Goal: Task Accomplishment & Management: Manage account settings

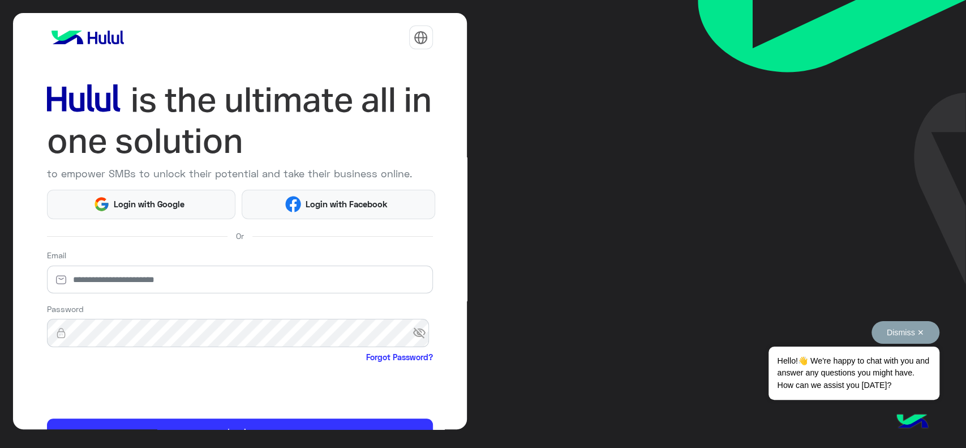
click at [892, 333] on button "Dismiss ✕" at bounding box center [906, 332] width 68 height 23
type input "**********"
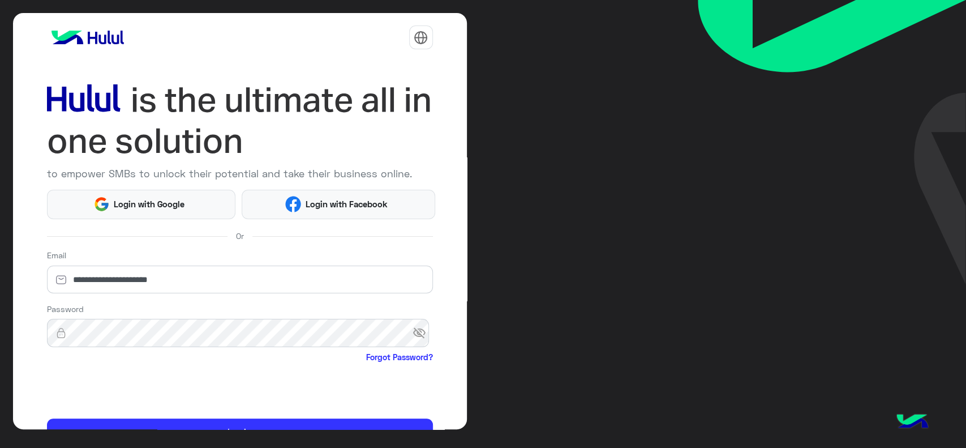
scroll to position [60, 0]
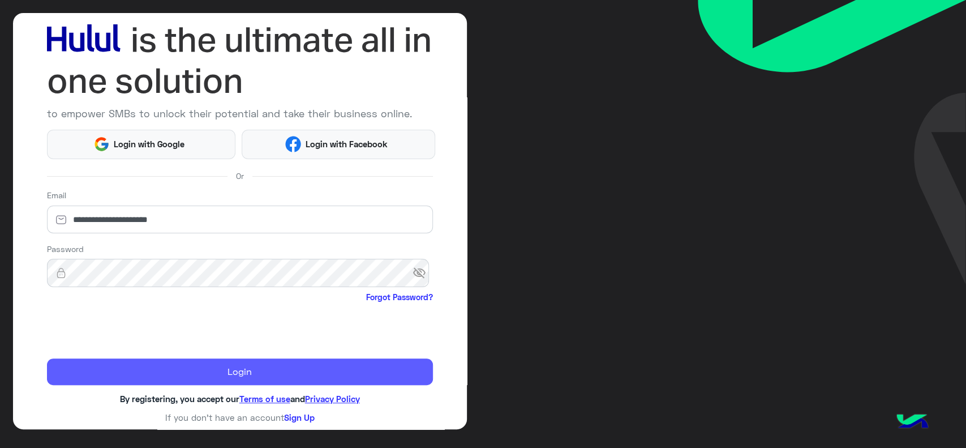
click at [142, 369] on button "Login" at bounding box center [240, 371] width 386 height 27
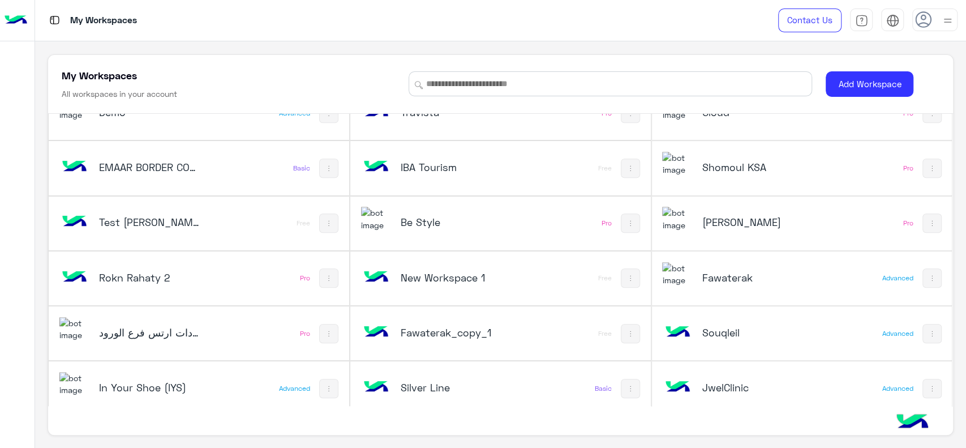
scroll to position [531, 0]
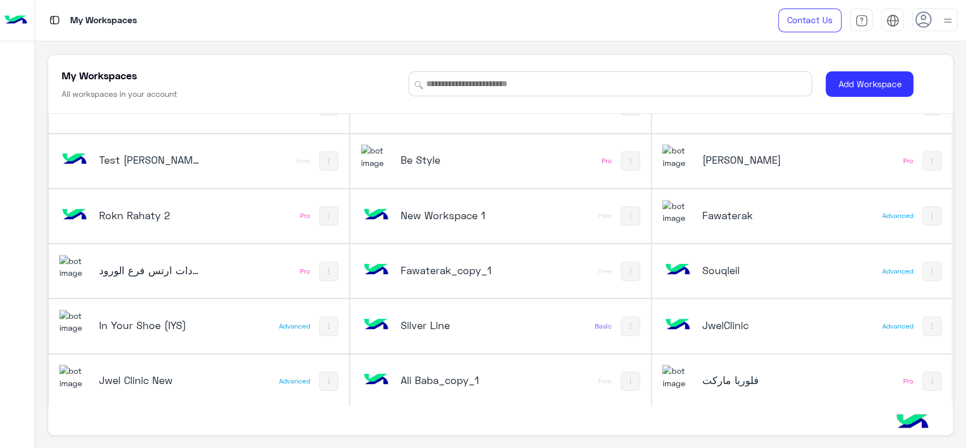
click at [691, 271] on div "Souqleil" at bounding box center [746, 271] width 168 height 33
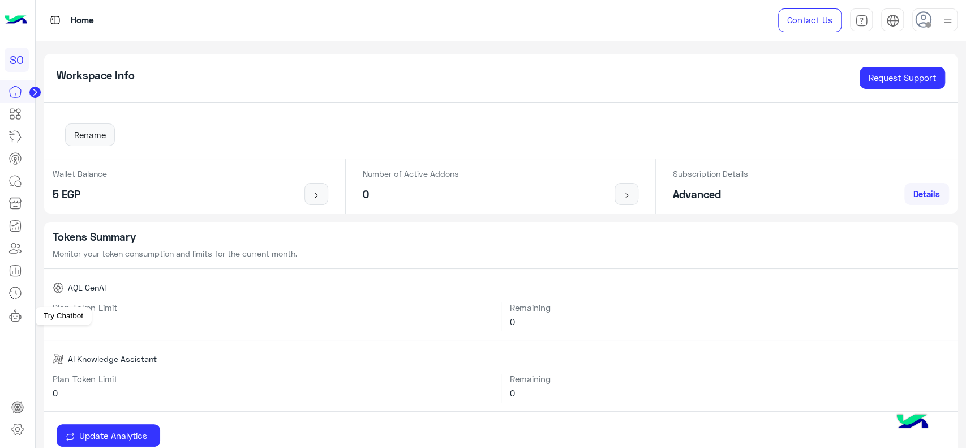
click at [23, 317] on link at bounding box center [15, 315] width 31 height 23
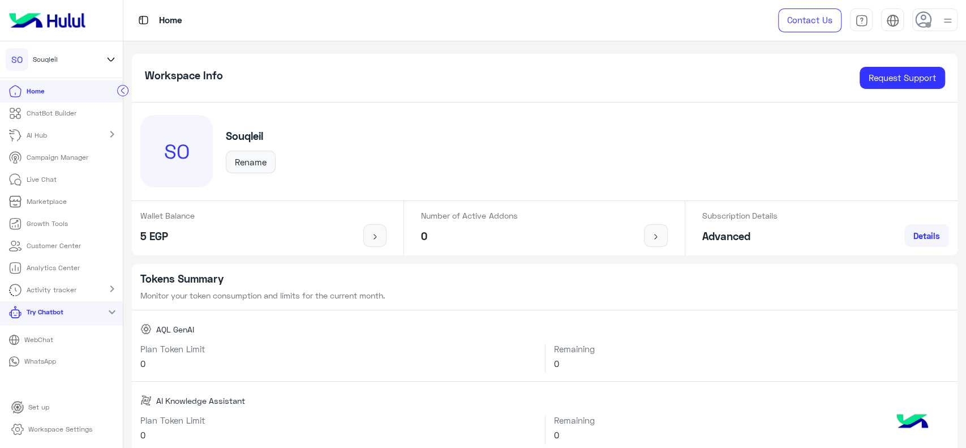
click at [46, 427] on p "Workspace Settings" at bounding box center [60, 429] width 64 height 10
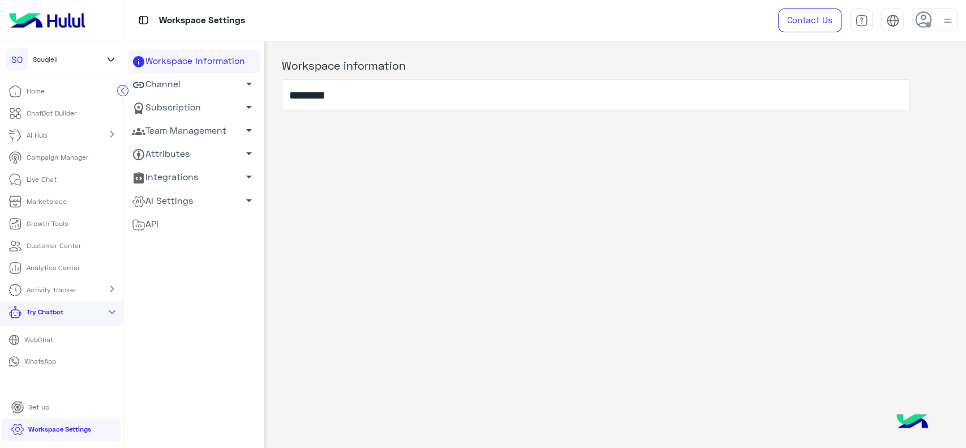
click at [217, 127] on link "Team Management arrow_drop_down" at bounding box center [194, 130] width 132 height 23
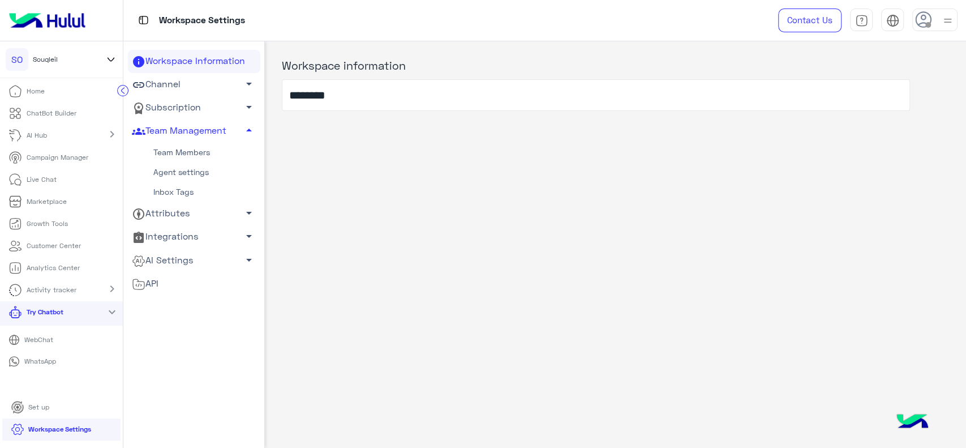
click at [188, 148] on link "Team Members" at bounding box center [194, 153] width 132 height 20
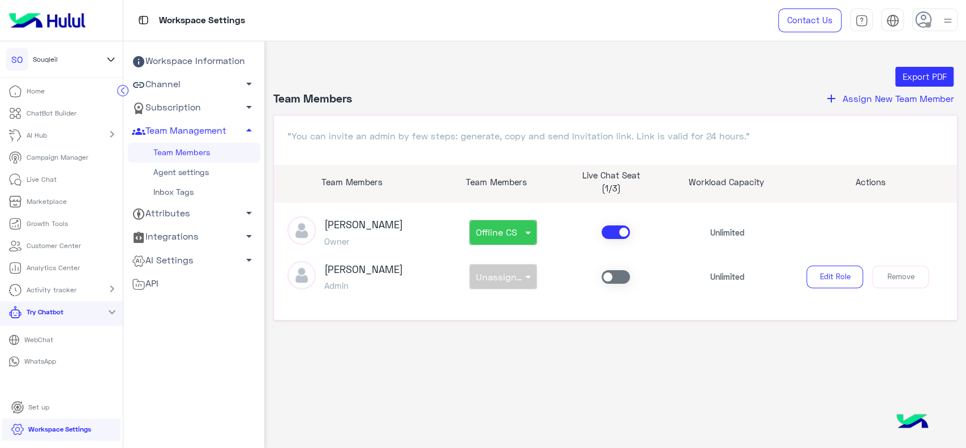
click at [872, 104] on button "add Assign New Team Member" at bounding box center [889, 98] width 136 height 15
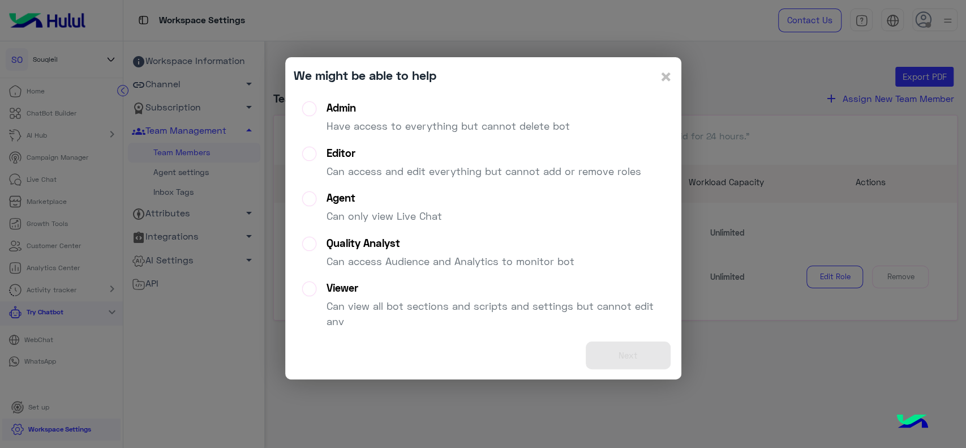
click at [380, 207] on div "Agent Can only view Live Chat" at bounding box center [384, 211] width 115 height 41
click at [628, 351] on button "Next" at bounding box center [628, 355] width 85 height 28
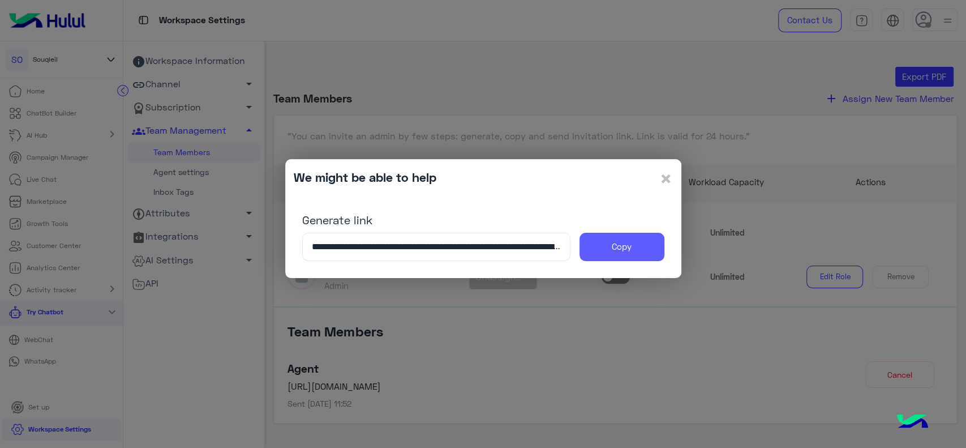
click at [640, 259] on button "Copy" at bounding box center [622, 247] width 85 height 28
click at [662, 176] on span "×" at bounding box center [667, 177] width 14 height 25
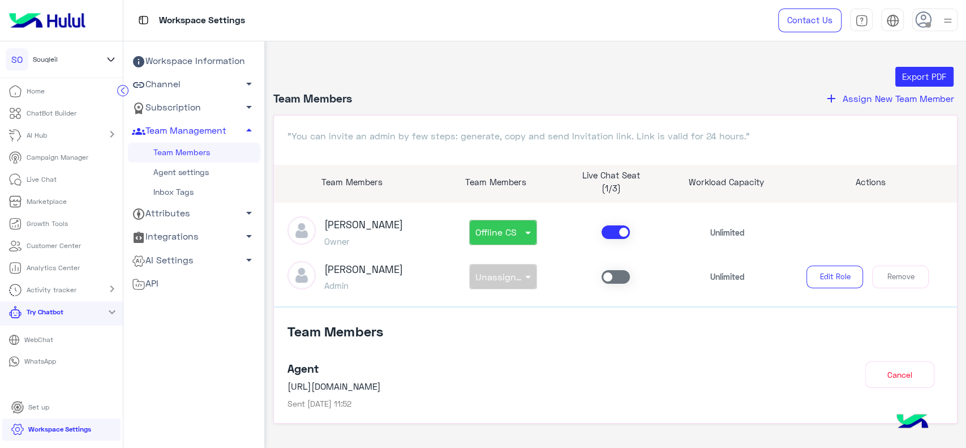
click at [865, 106] on header "Team Members add Assign New Team Member" at bounding box center [615, 103] width 684 height 24
click at [863, 104] on button "add Assign New Team Member" at bounding box center [889, 98] width 136 height 15
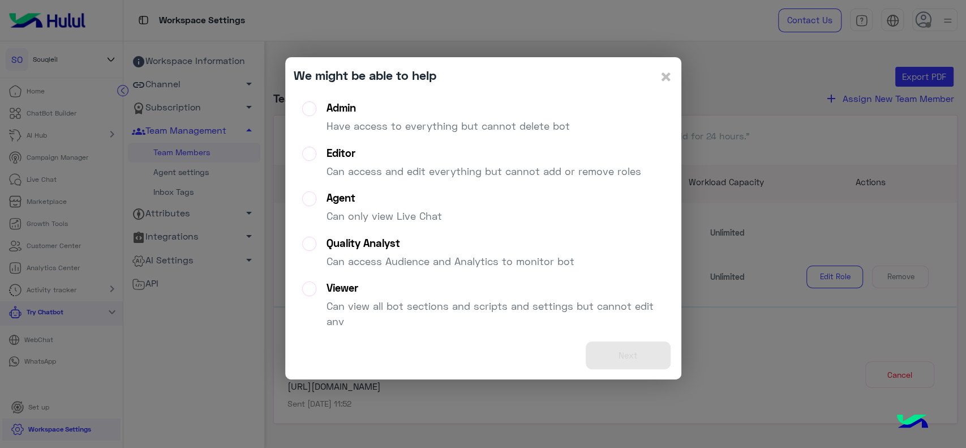
click at [421, 202] on div "Agent" at bounding box center [384, 197] width 115 height 13
click at [611, 352] on button "Next" at bounding box center [628, 355] width 85 height 28
click at [662, 78] on span "×" at bounding box center [667, 75] width 14 height 25
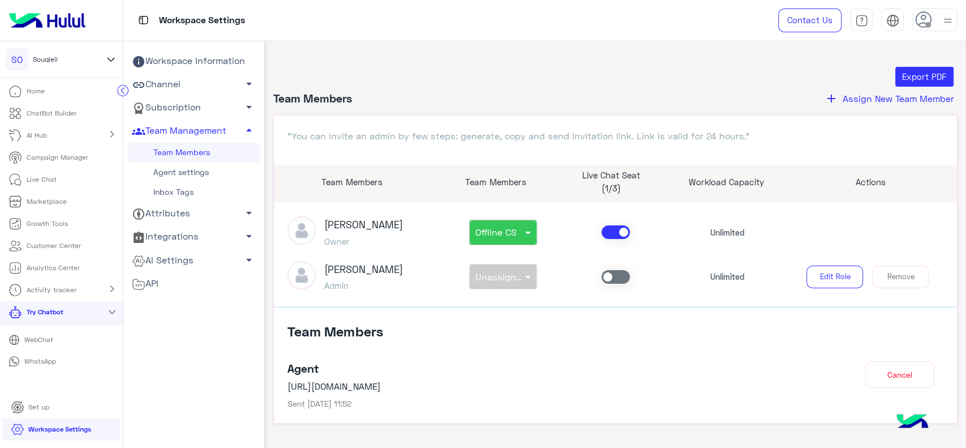
click at [838, 96] on button "add Assign New Team Member" at bounding box center [889, 98] width 136 height 15
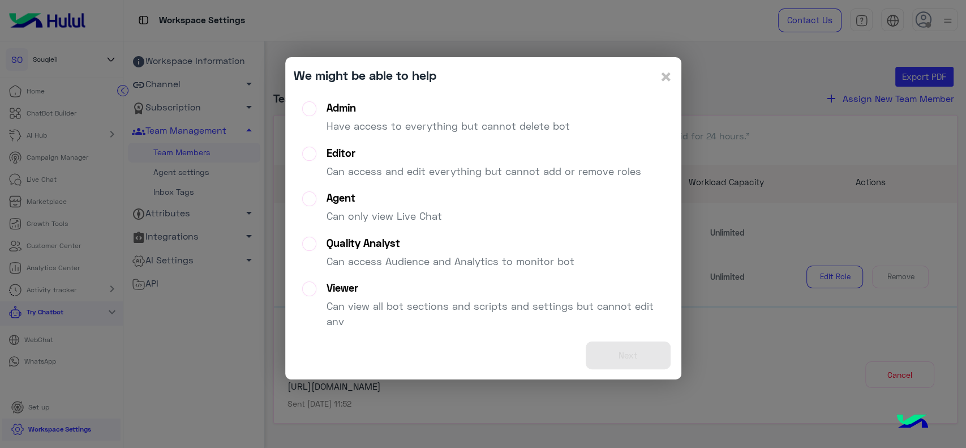
click at [377, 207] on div "Agent Can only view Live Chat" at bounding box center [384, 211] width 115 height 41
click at [616, 358] on div "Next" at bounding box center [483, 355] width 379 height 32
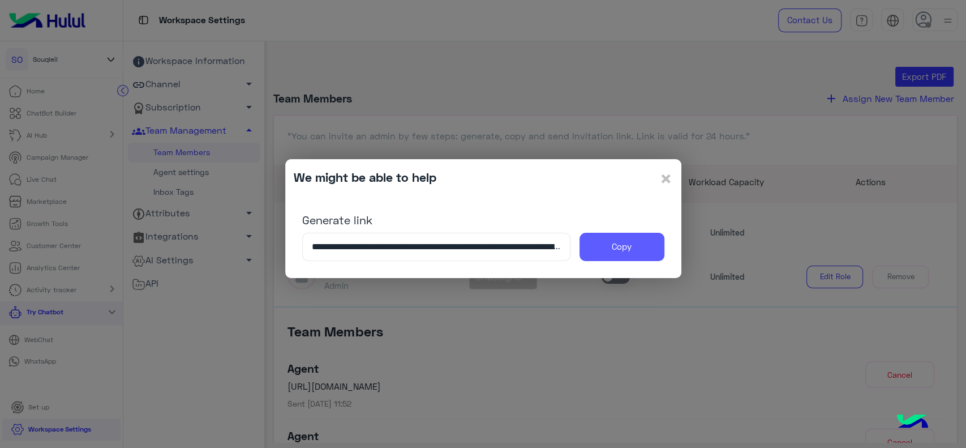
click at [615, 256] on button "Copy" at bounding box center [622, 247] width 85 height 28
click at [607, 241] on button "Copy" at bounding box center [622, 247] width 85 height 28
click at [514, 256] on input "**********" at bounding box center [436, 247] width 268 height 28
click at [671, 179] on span "×" at bounding box center [667, 177] width 14 height 25
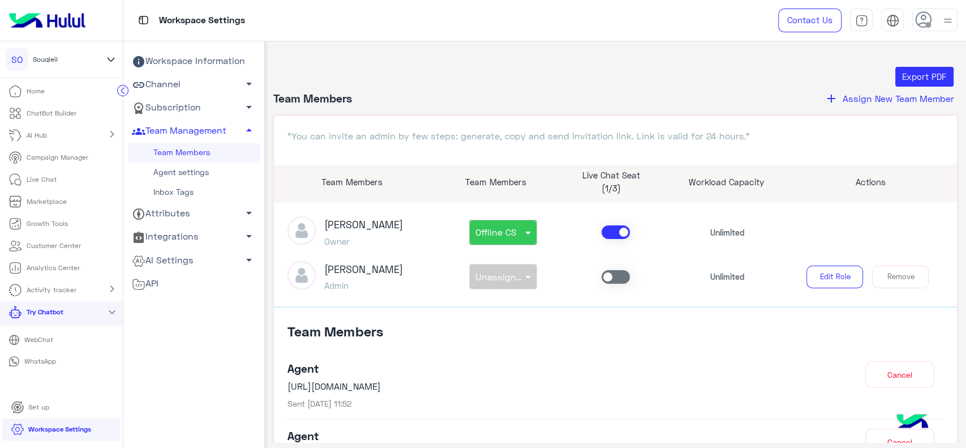
click at [847, 97] on span "Assign New Team Member" at bounding box center [899, 98] width 112 height 11
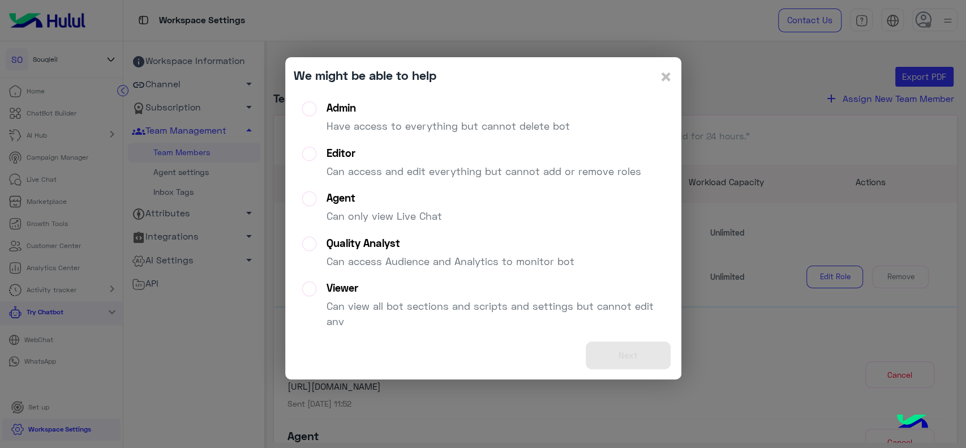
click at [371, 207] on div "Agent Can only view Live Chat" at bounding box center [384, 211] width 115 height 41
click at [634, 351] on button "Next" at bounding box center [628, 355] width 85 height 28
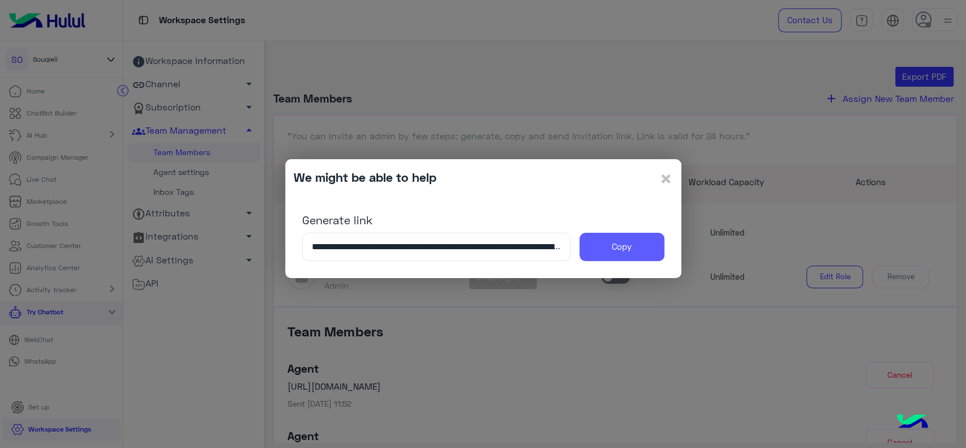
click at [626, 256] on button "Copy" at bounding box center [622, 247] width 85 height 28
click at [665, 179] on span "×" at bounding box center [667, 177] width 14 height 25
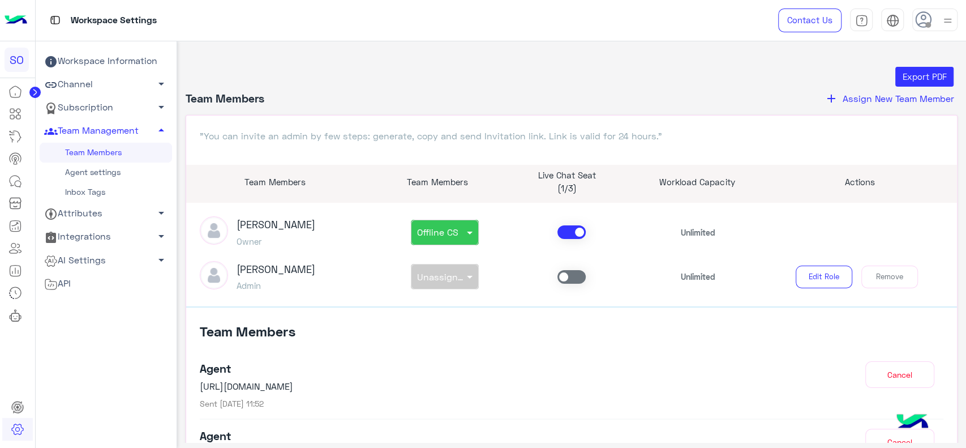
click at [479, 111] on header "Team Members add Assign New Team Member" at bounding box center [572, 103] width 773 height 24
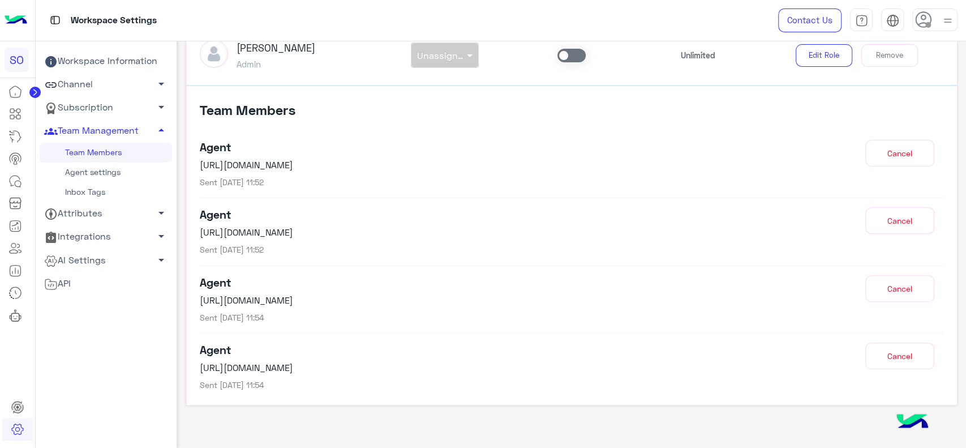
scroll to position [234, 0]
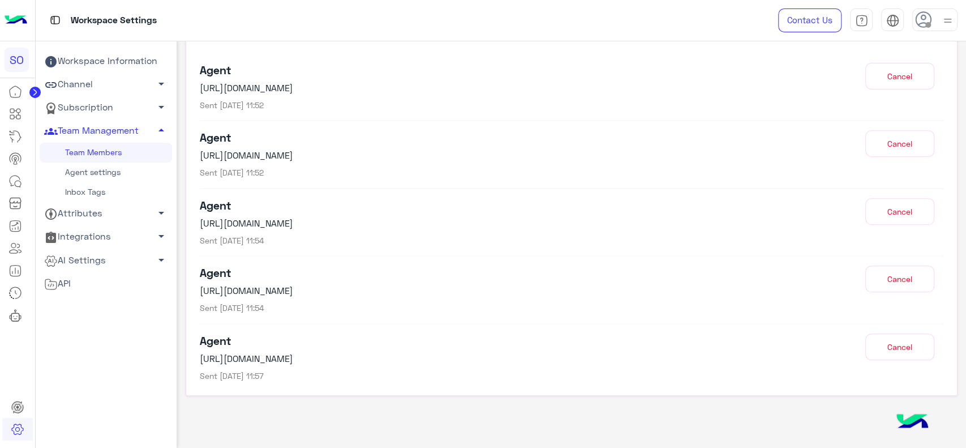
scroll to position [302, 0]
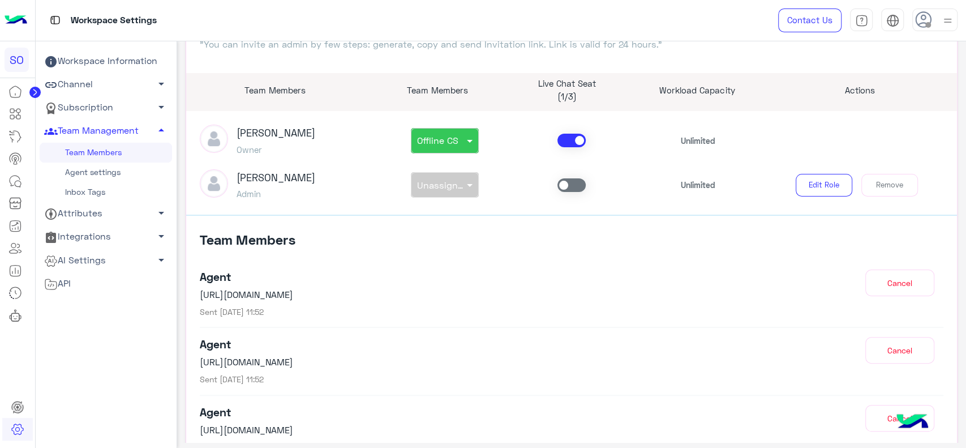
scroll to position [91, 0]
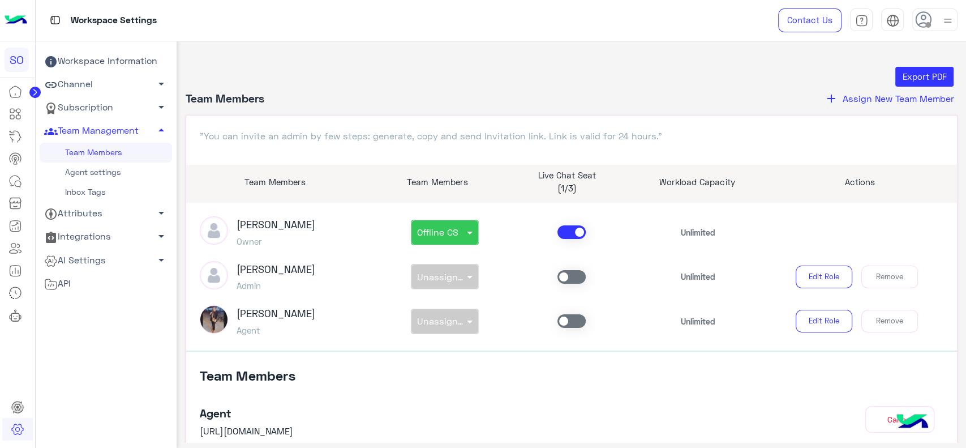
click at [281, 319] on div "Kholoud Ahmed Agent" at bounding box center [276, 321] width 79 height 32
copy h3 "[PERSON_NAME]"
click at [16, 108] on icon at bounding box center [15, 114] width 14 height 14
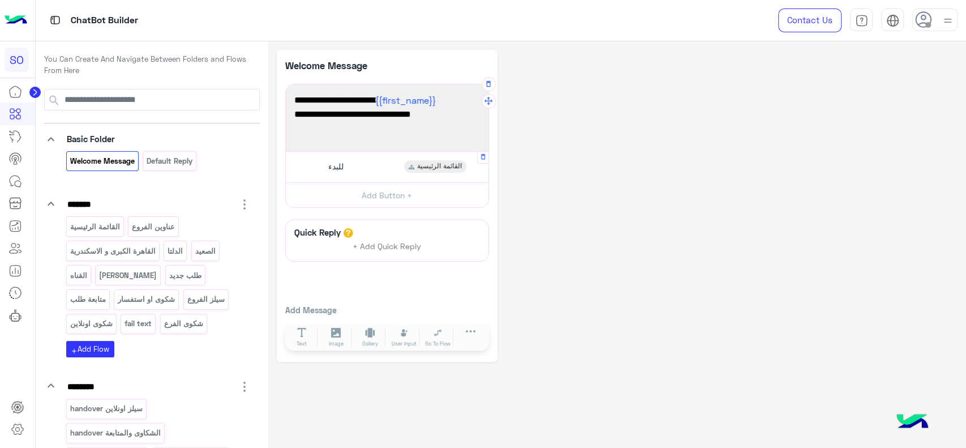
click at [367, 166] on div "للبدء القائمة الرئيسية" at bounding box center [387, 167] width 194 height 22
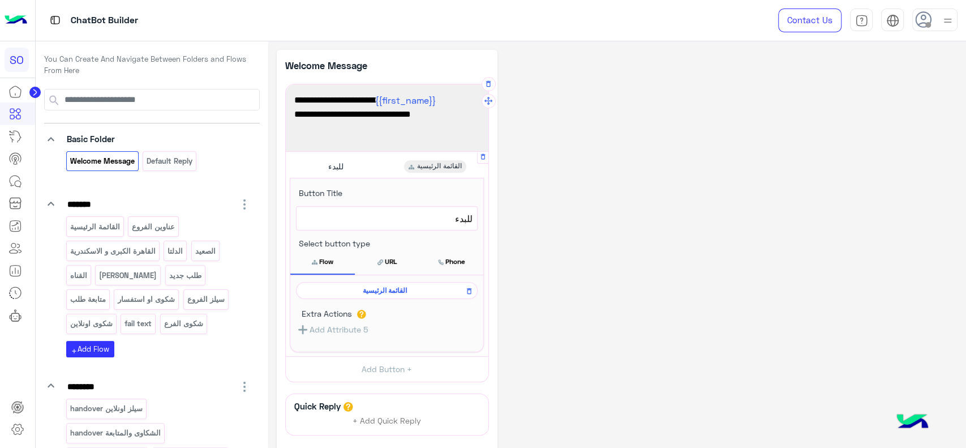
click at [367, 288] on span "القائمة الرئيسية" at bounding box center [384, 290] width 165 height 10
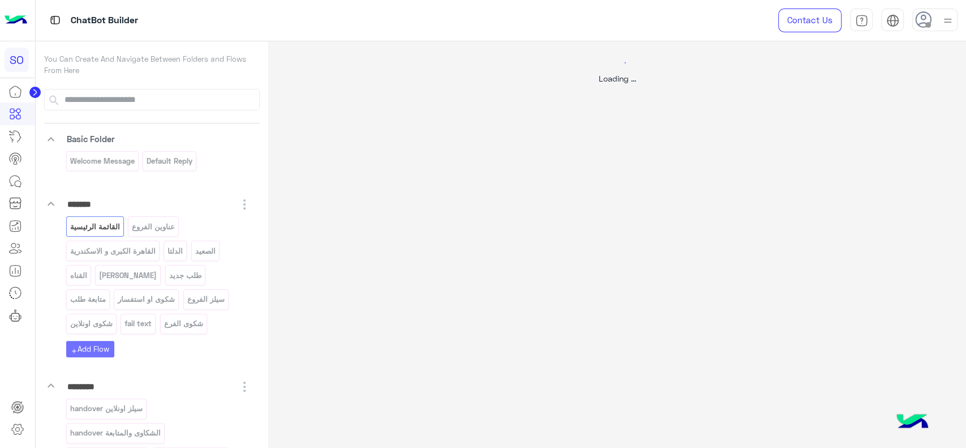
select select "*"
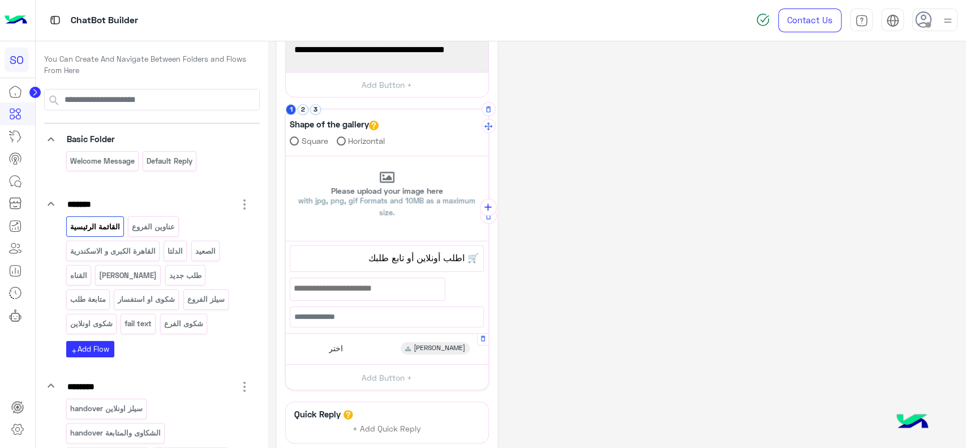
scroll to position [189, 0]
click at [306, 105] on button "2" at bounding box center [303, 109] width 11 height 11
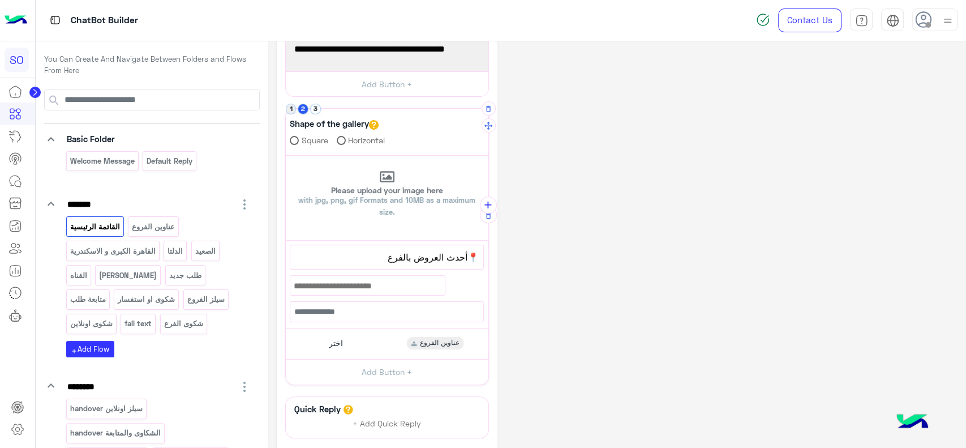
click at [291, 106] on button "1" at bounding box center [291, 109] width 11 height 11
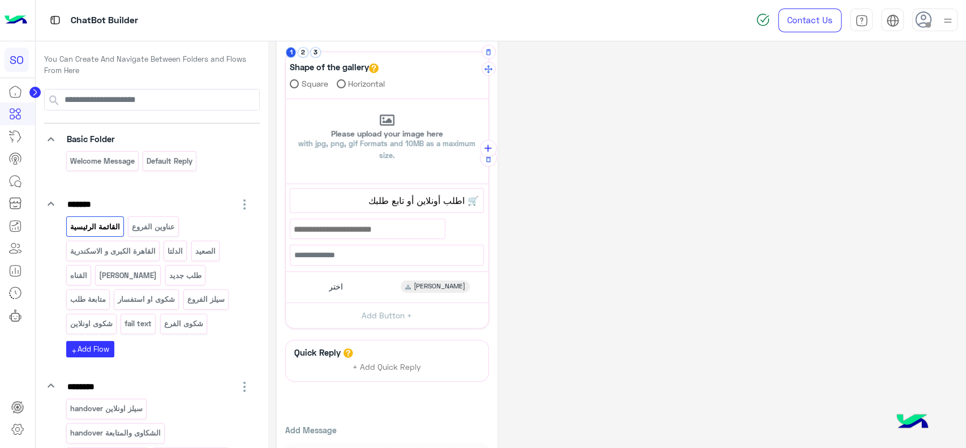
scroll to position [246, 0]
click at [361, 279] on div "اختر منيو أونلاين" at bounding box center [387, 287] width 194 height 22
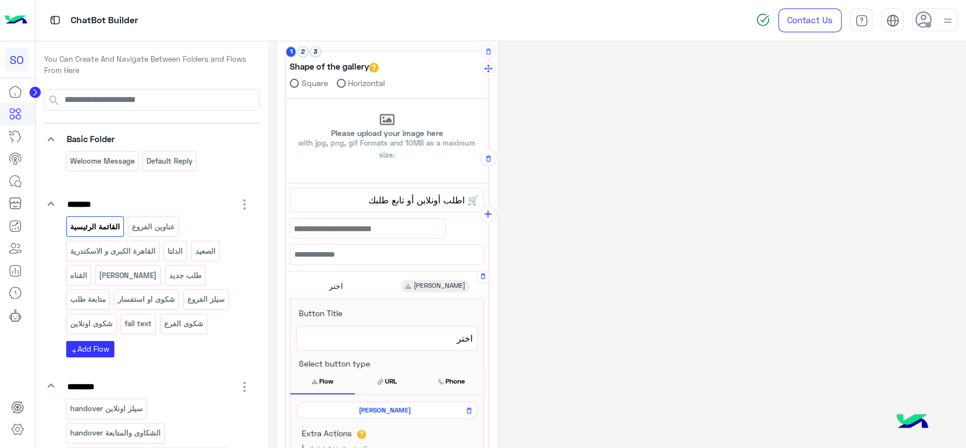
click at [389, 405] on span "[PERSON_NAME]" at bounding box center [384, 410] width 165 height 10
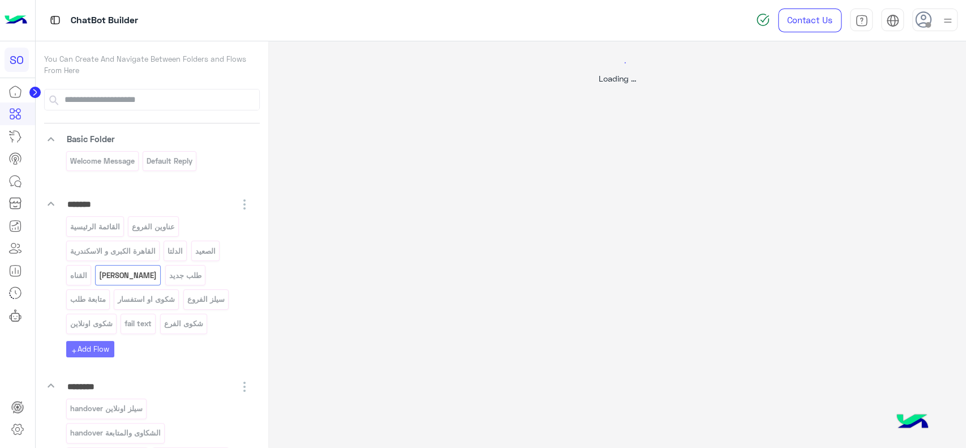
scroll to position [0, 0]
select select "*"
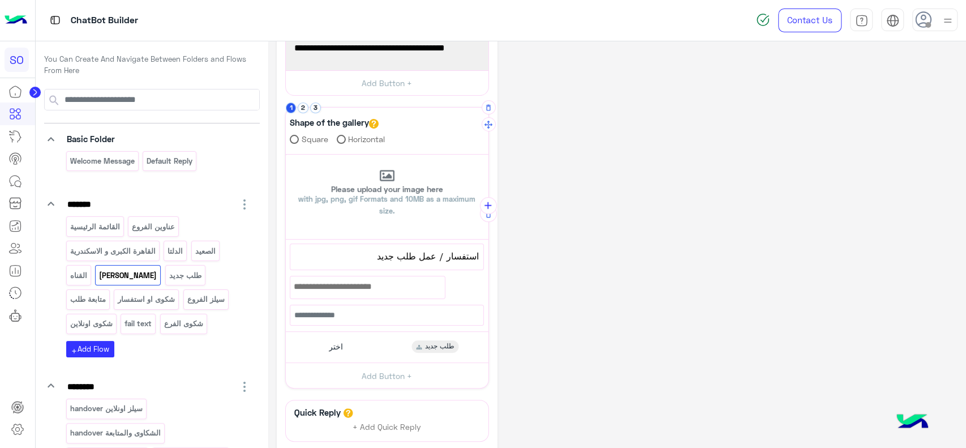
scroll to position [194, 0]
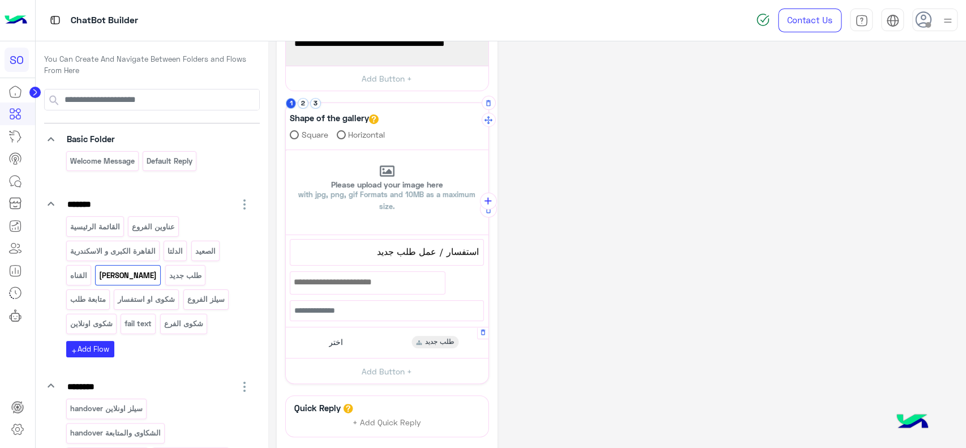
click at [360, 333] on div "اختر طلب جديد" at bounding box center [387, 343] width 194 height 22
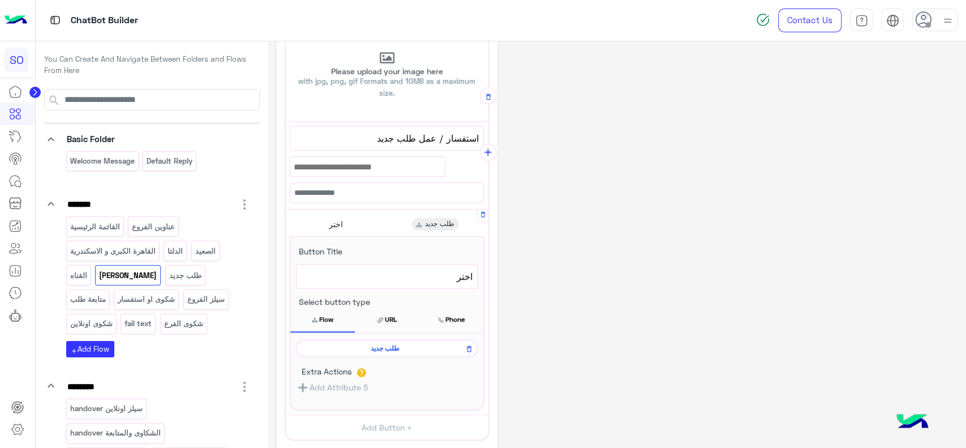
scroll to position [308, 0]
click at [361, 348] on span "طلب جديد" at bounding box center [384, 347] width 165 height 10
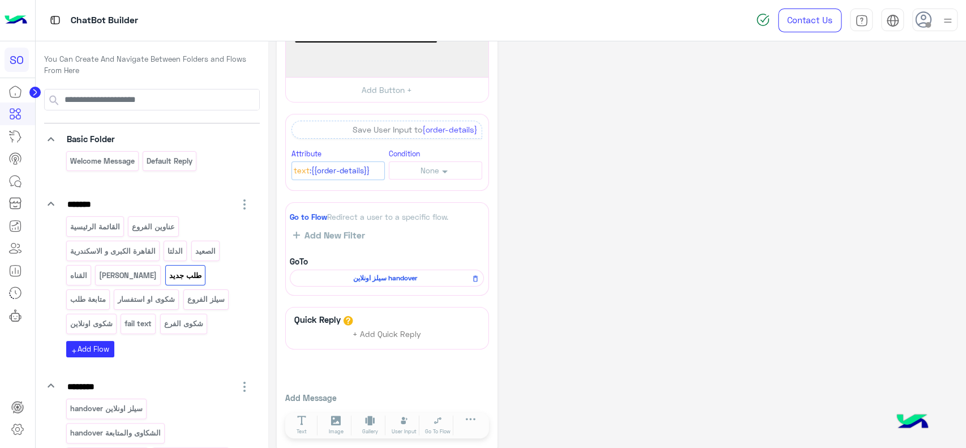
scroll to position [92, 0]
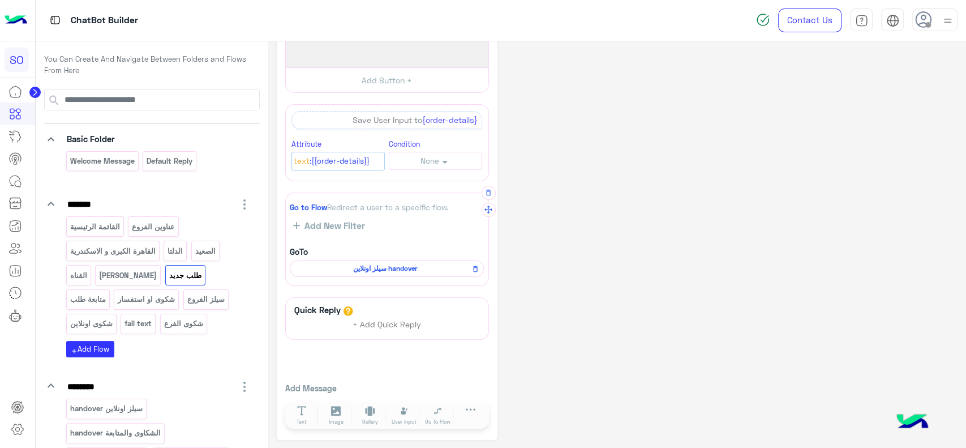
click at [376, 269] on span "سيلز اونلاين handover" at bounding box center [385, 268] width 178 height 10
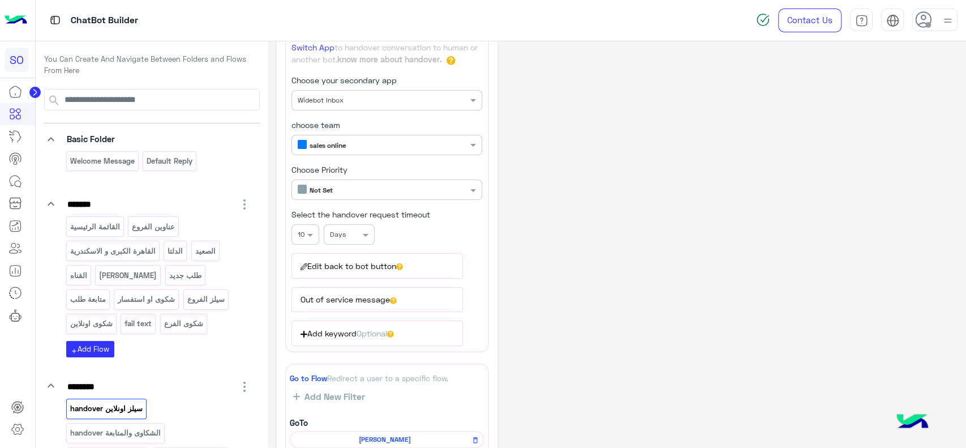
scroll to position [60, 0]
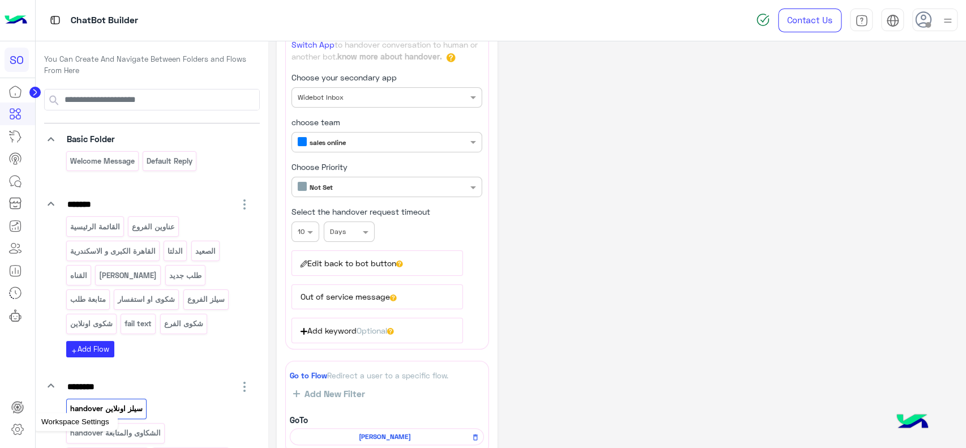
click at [12, 433] on icon at bounding box center [18, 429] width 14 height 14
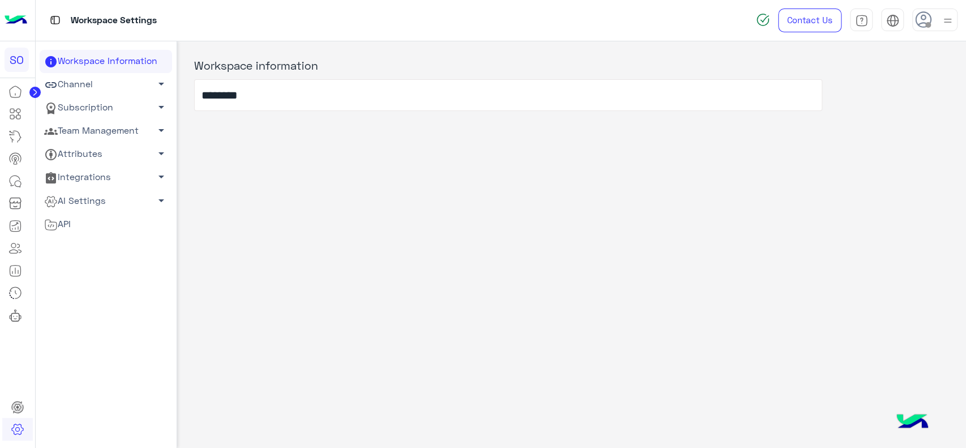
click at [115, 134] on link "Team Management arrow_drop_down" at bounding box center [106, 130] width 132 height 23
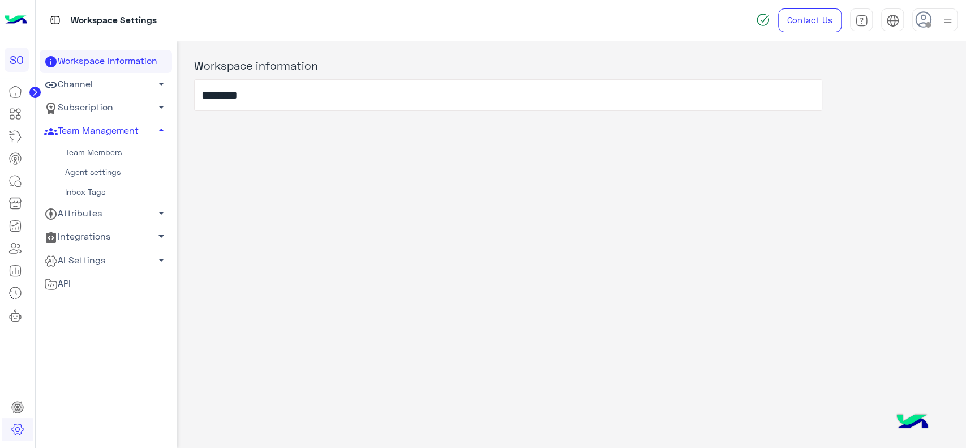
click at [104, 147] on link "Team Members" at bounding box center [106, 153] width 132 height 20
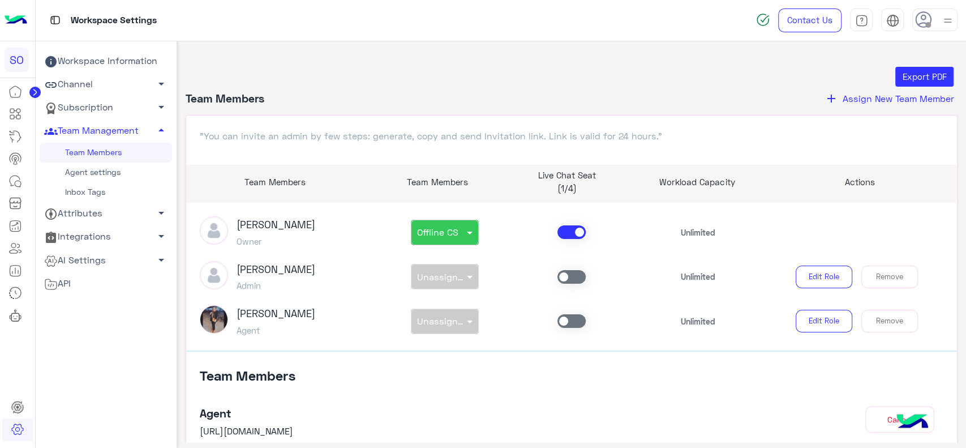
click at [577, 319] on span at bounding box center [572, 321] width 28 height 14
click at [454, 320] on div at bounding box center [445, 317] width 67 height 11
click at [449, 342] on span "sales online" at bounding box center [438, 347] width 44 height 10
click at [376, 327] on div "Kholoud Ahmed Agent" at bounding box center [286, 321] width 190 height 32
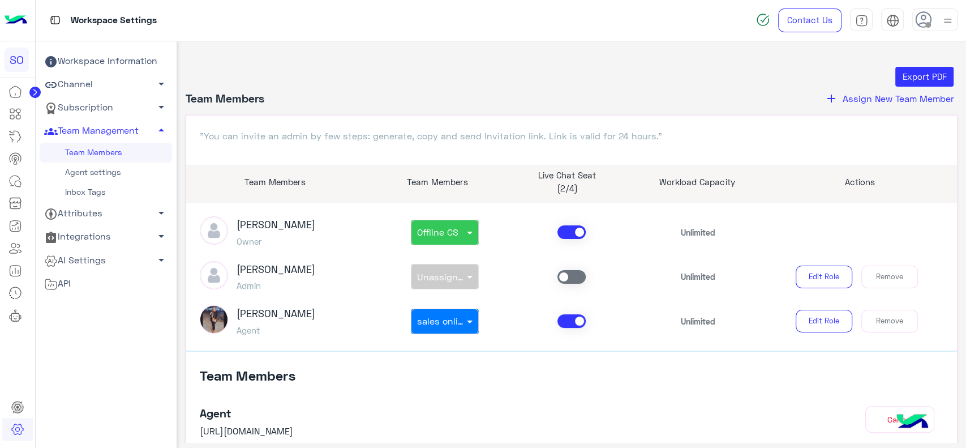
click at [113, 179] on link "Agent settings" at bounding box center [106, 172] width 132 height 20
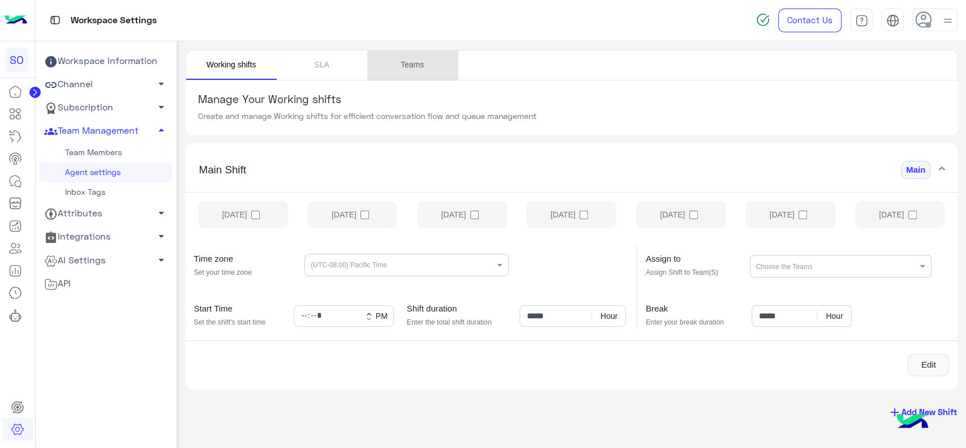
click at [417, 66] on link "Teams" at bounding box center [412, 64] width 91 height 29
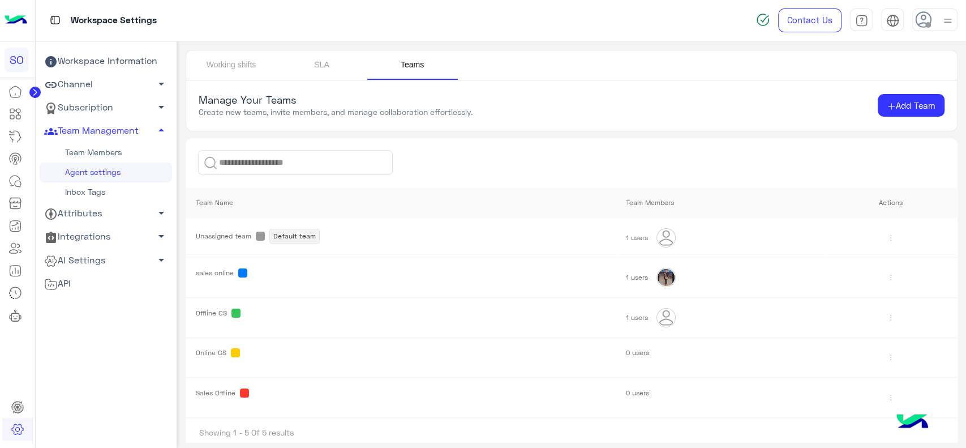
scroll to position [5, 0]
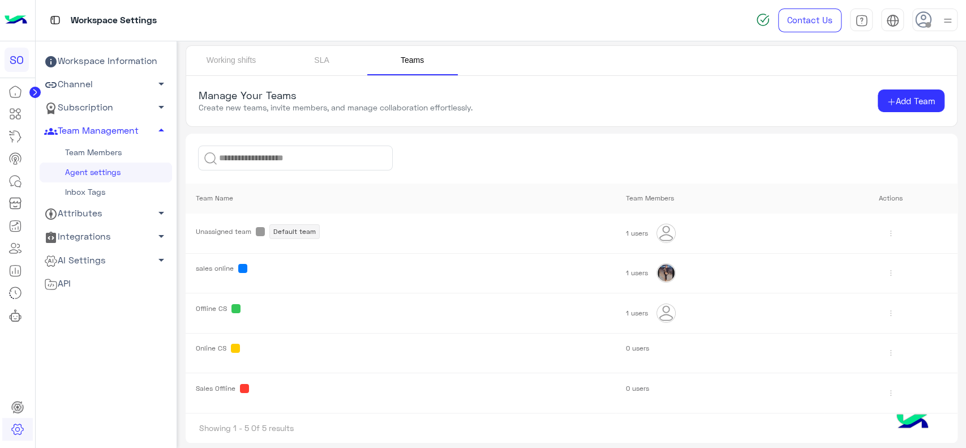
click at [114, 156] on link "Team Members" at bounding box center [106, 153] width 132 height 20
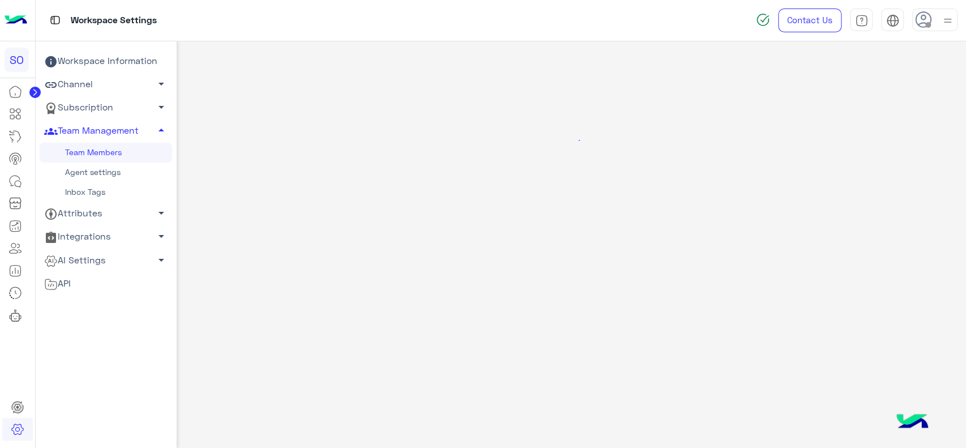
click at [108, 172] on link "Agent settings" at bounding box center [106, 172] width 132 height 20
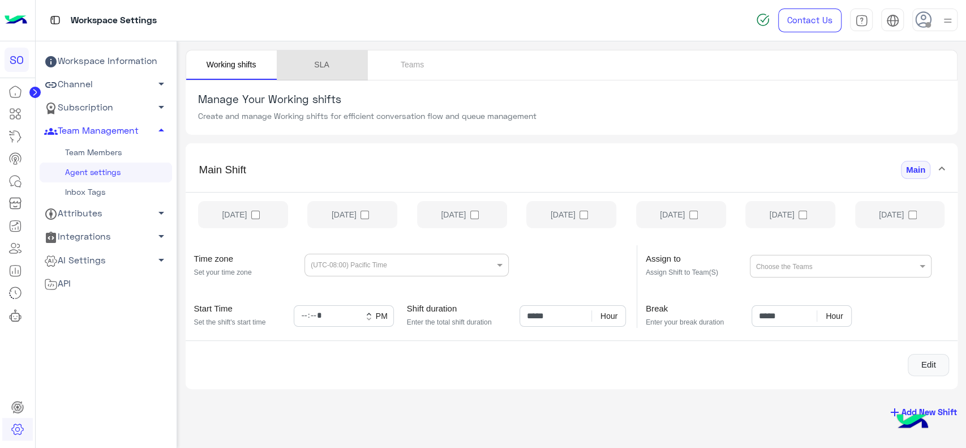
click at [333, 59] on link "SLA" at bounding box center [322, 64] width 91 height 29
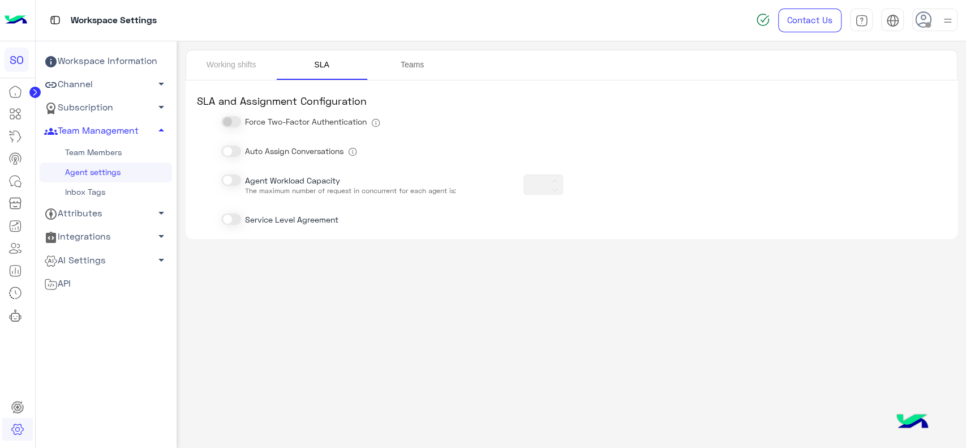
click at [404, 72] on link "Teams" at bounding box center [412, 64] width 91 height 29
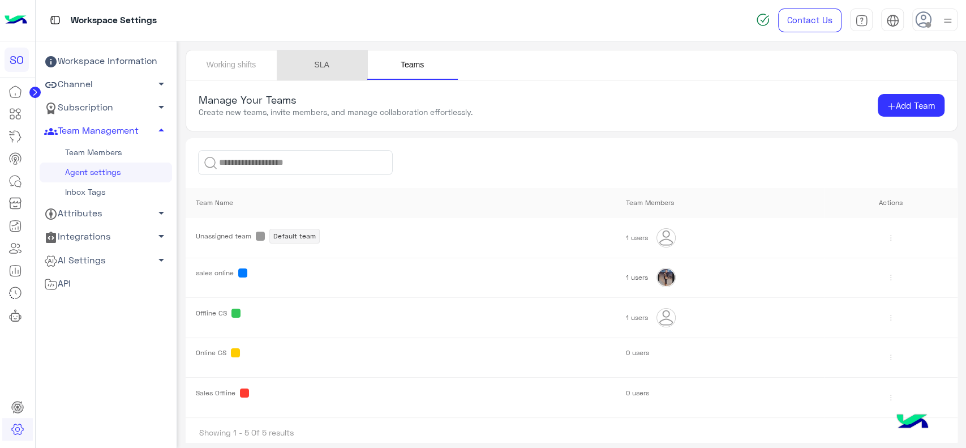
click at [326, 67] on link "SLA" at bounding box center [322, 64] width 91 height 29
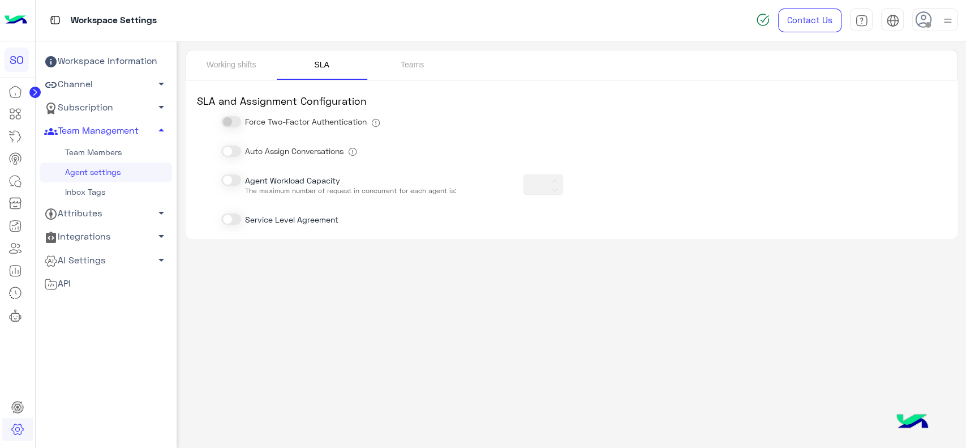
click at [233, 182] on span at bounding box center [231, 179] width 20 height 11
click at [228, 153] on span at bounding box center [231, 150] width 20 height 11
click at [556, 178] on icon at bounding box center [554, 181] width 7 height 7
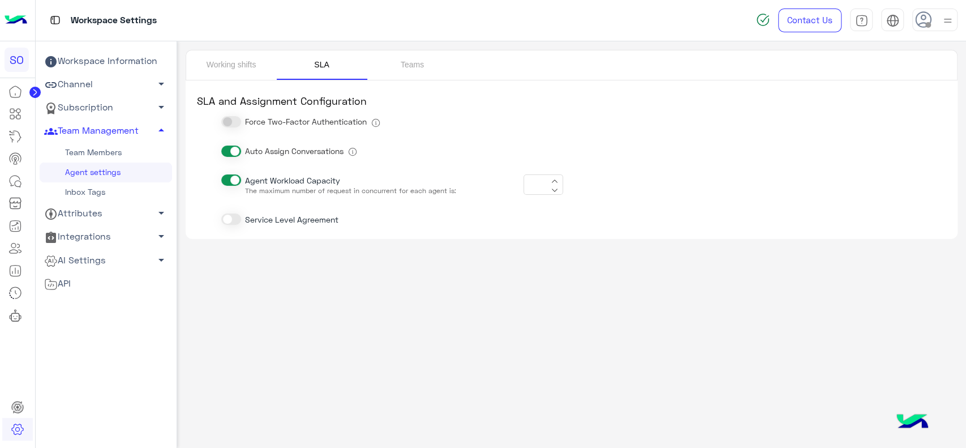
click at [556, 178] on icon at bounding box center [554, 181] width 7 height 7
click at [556, 188] on icon at bounding box center [554, 190] width 7 height 7
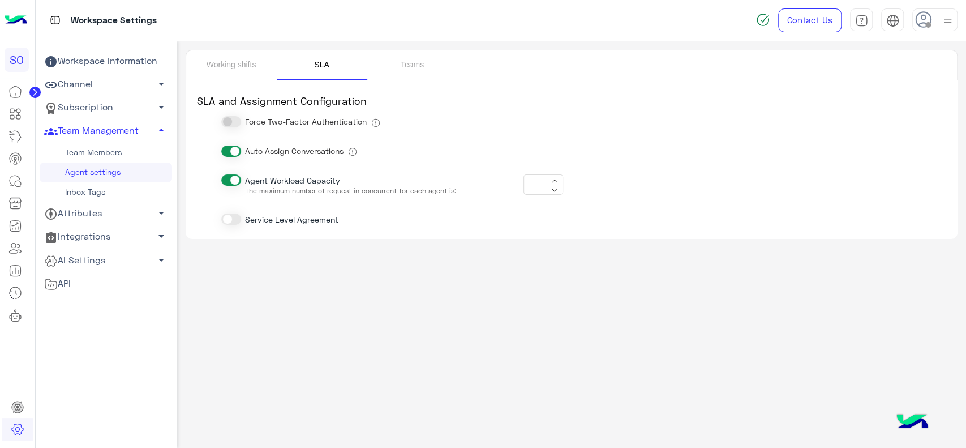
click at [556, 181] on icon at bounding box center [554, 181] width 7 height 7
type input "**"
click at [84, 150] on link "Team Members" at bounding box center [106, 153] width 132 height 20
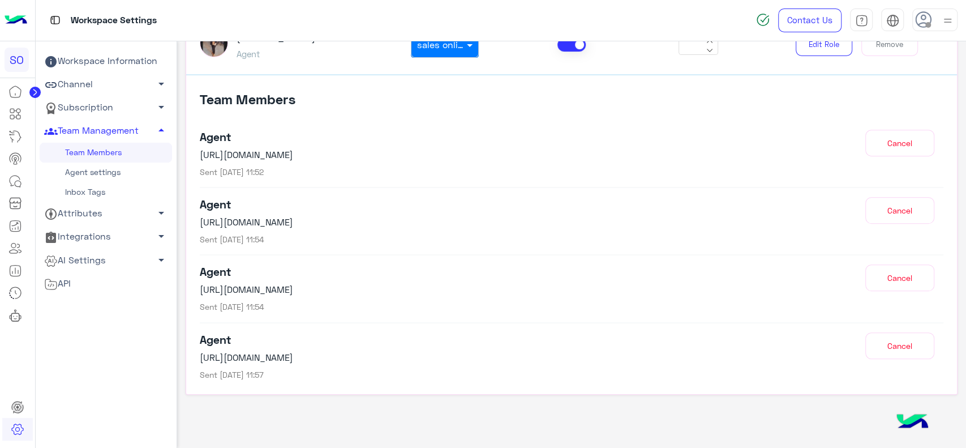
scroll to position [279, 0]
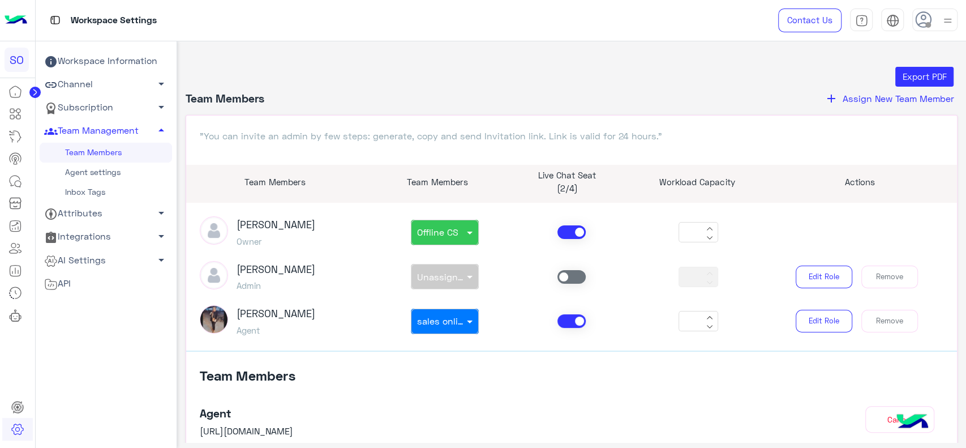
click at [95, 167] on link "Agent settings" at bounding box center [106, 172] width 132 height 20
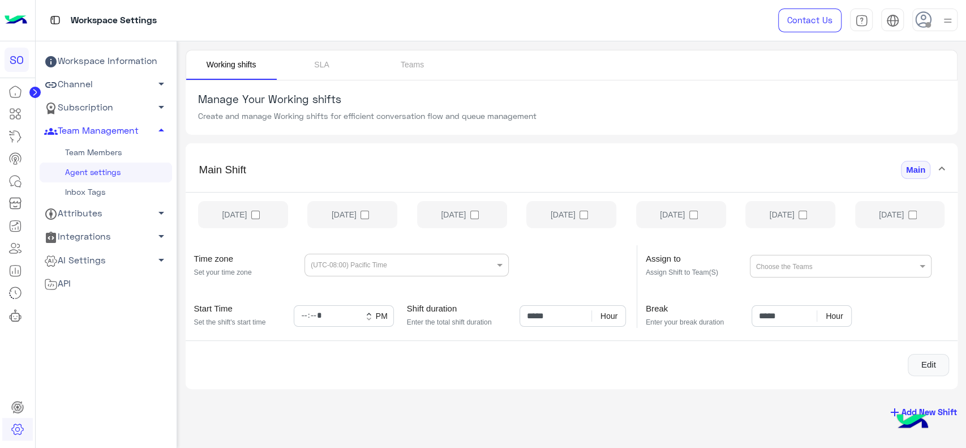
click at [365, 217] on div "[DATE] [DATE] [DATE] [DATE] [DATE] [DATE] [DATE]" at bounding box center [572, 216] width 773 height 49
click at [927, 356] on button "Edit" at bounding box center [928, 365] width 41 height 23
click at [302, 312] on input "*****" at bounding box center [344, 316] width 100 height 22
type input "*****"
click at [353, 349] on div "Cancel Save" at bounding box center [572, 358] width 773 height 36
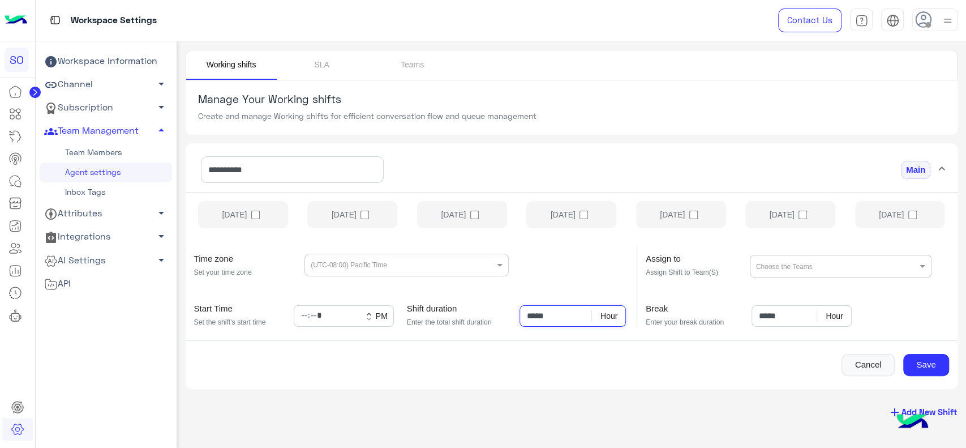
drag, startPoint x: 534, startPoint y: 315, endPoint x: 522, endPoint y: 315, distance: 12.5
click at [522, 315] on input "*****" at bounding box center [573, 316] width 106 height 22
type input "*****"
click at [520, 423] on section "add Add New Shift" at bounding box center [572, 411] width 790 height 29
click at [371, 222] on label "[DATE]" at bounding box center [352, 214] width 90 height 27
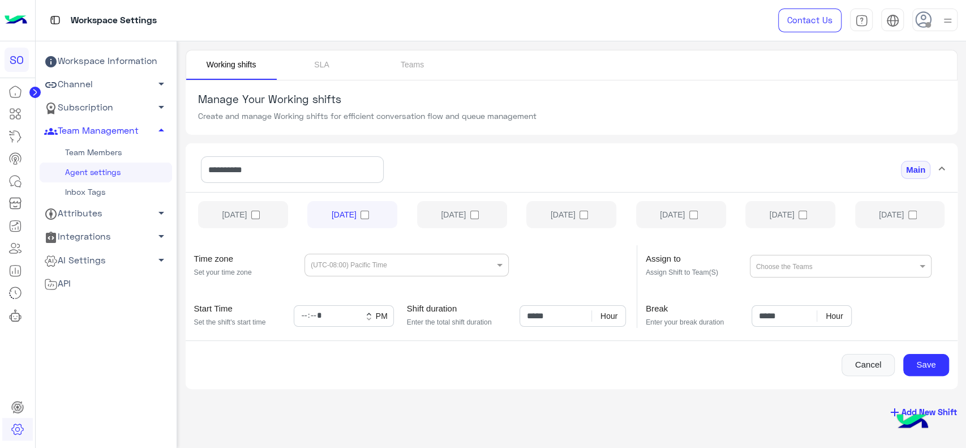
click at [466, 219] on label "[DATE]" at bounding box center [462, 214] width 90 height 27
click at [556, 219] on label "[DATE]" at bounding box center [571, 214] width 90 height 27
click at [676, 221] on label "[DATE]" at bounding box center [681, 214] width 90 height 27
click at [786, 221] on label "[DATE]" at bounding box center [791, 214] width 90 height 27
click at [870, 216] on label "[DATE]" at bounding box center [900, 214] width 90 height 27
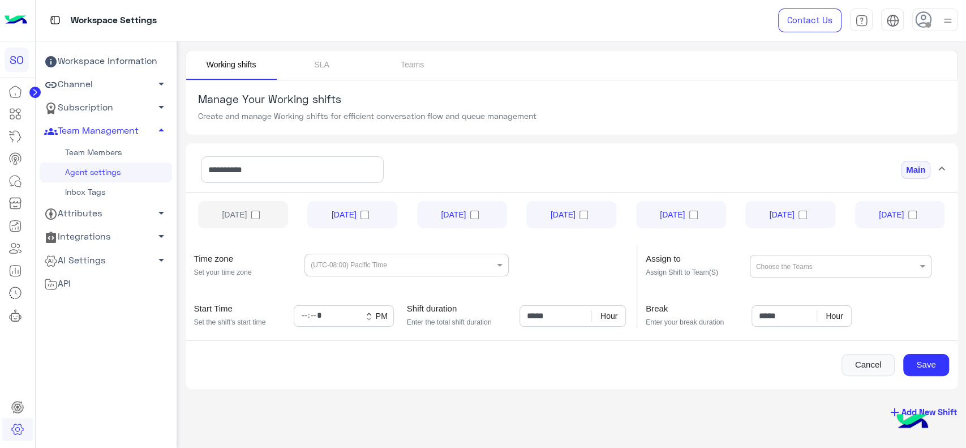
click at [235, 221] on label "[DATE]" at bounding box center [243, 214] width 90 height 27
click at [786, 213] on label "[DATE]" at bounding box center [791, 214] width 90 height 27
click at [724, 354] on div "Cancel Save" at bounding box center [572, 365] width 773 height 23
click at [923, 370] on button "Save" at bounding box center [927, 365] width 46 height 23
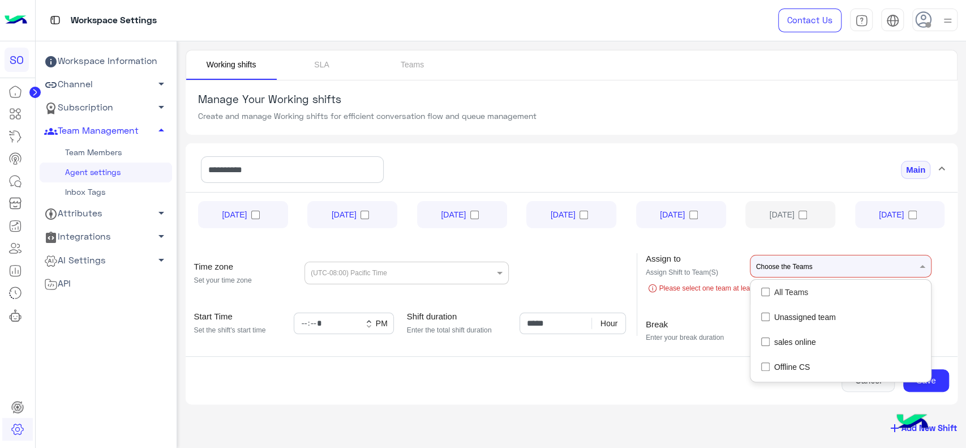
click at [812, 258] on div at bounding box center [836, 266] width 162 height 22
click at [788, 287] on span "All Teams" at bounding box center [791, 291] width 34 height 11
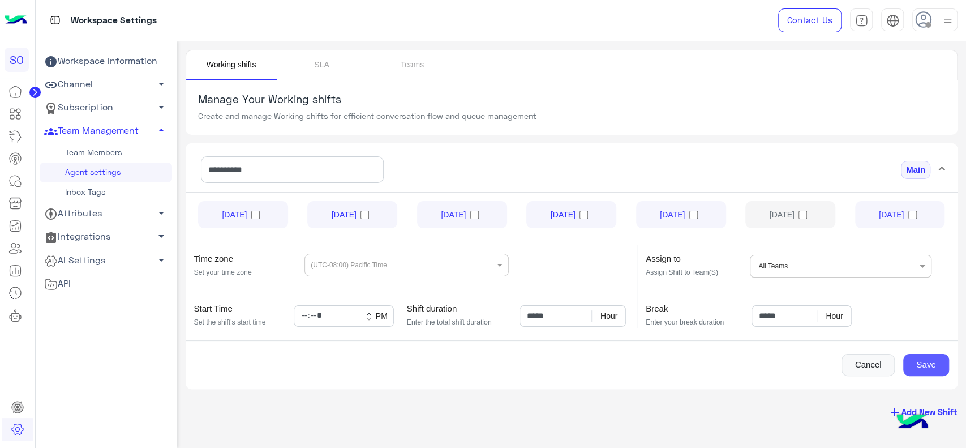
click at [943, 367] on button "Save" at bounding box center [927, 365] width 46 height 23
click at [952, 408] on button "add Add New Shift" at bounding box center [922, 411] width 87 height 21
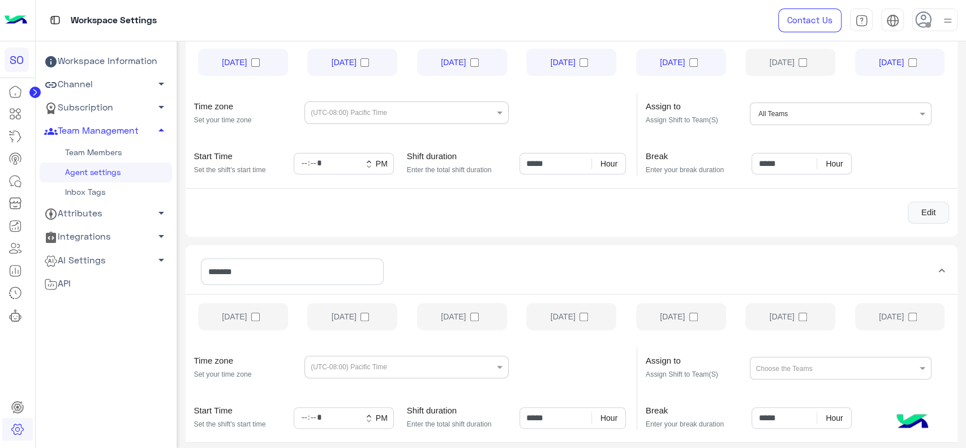
scroll to position [238, 0]
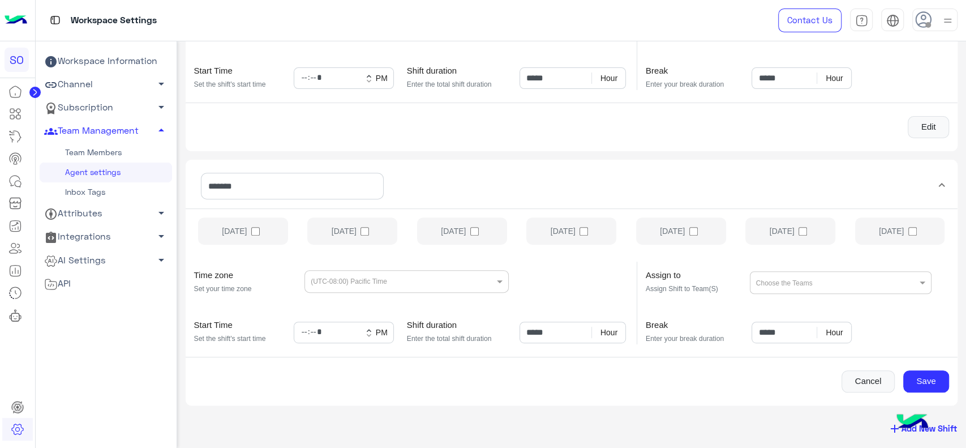
click at [782, 238] on label "[DATE]" at bounding box center [791, 230] width 90 height 27
click at [304, 329] on input "*****" at bounding box center [344, 333] width 100 height 22
type input "*****"
click at [357, 353] on div "[DATE] [DATE] [DATE] [DATE] [DATE] [DATE] [DATE] Time zone Set your time zone (…" at bounding box center [572, 304] width 773 height 192
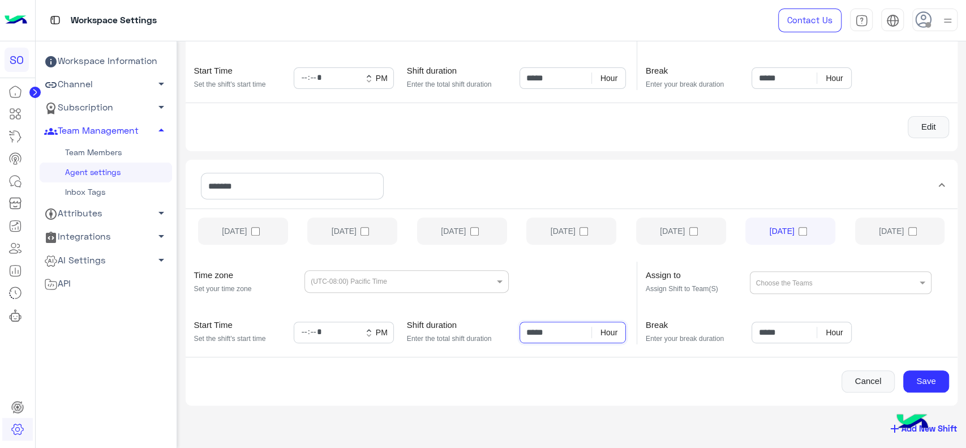
drag, startPoint x: 533, startPoint y: 333, endPoint x: 512, endPoint y: 333, distance: 20.4
click at [512, 333] on div "Shift duration Enter the total shift duration ***** Hour" at bounding box center [517, 332] width 221 height 24
type input "*****"
click at [528, 370] on div "Cancel Save" at bounding box center [572, 381] width 773 height 23
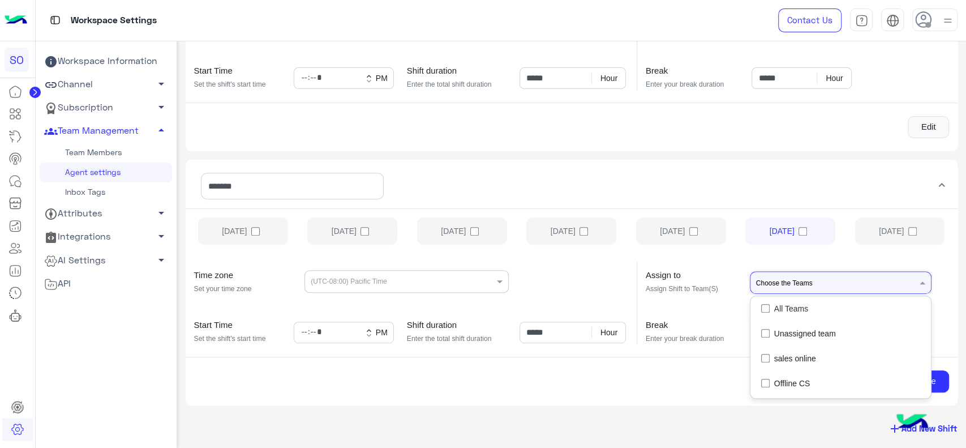
click at [794, 279] on div at bounding box center [836, 282] width 162 height 22
click at [781, 303] on span "All Teams" at bounding box center [791, 308] width 34 height 11
click at [472, 276] on div at bounding box center [406, 280] width 203 height 14
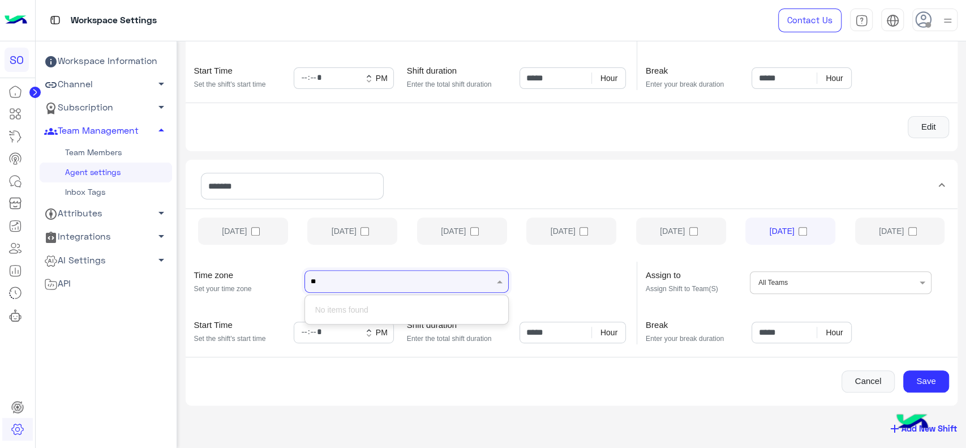
type input "*"
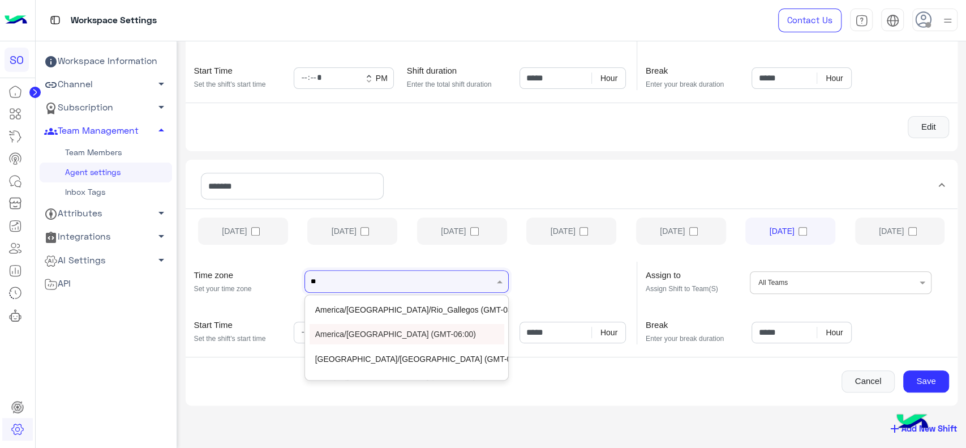
type input "***"
click at [379, 310] on div "[GEOGRAPHIC_DATA] (GMT+03:00)" at bounding box center [407, 309] width 195 height 20
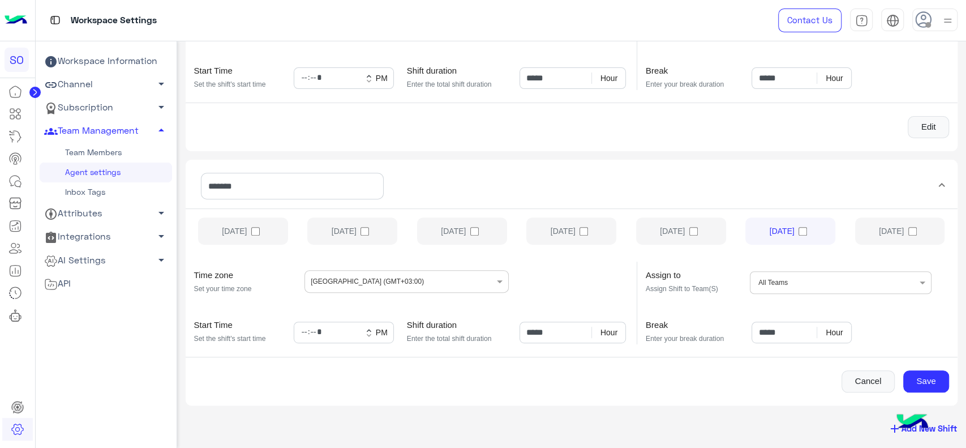
click at [409, 383] on div "Cancel Save" at bounding box center [572, 381] width 773 height 23
click at [919, 377] on button "Save" at bounding box center [927, 381] width 46 height 23
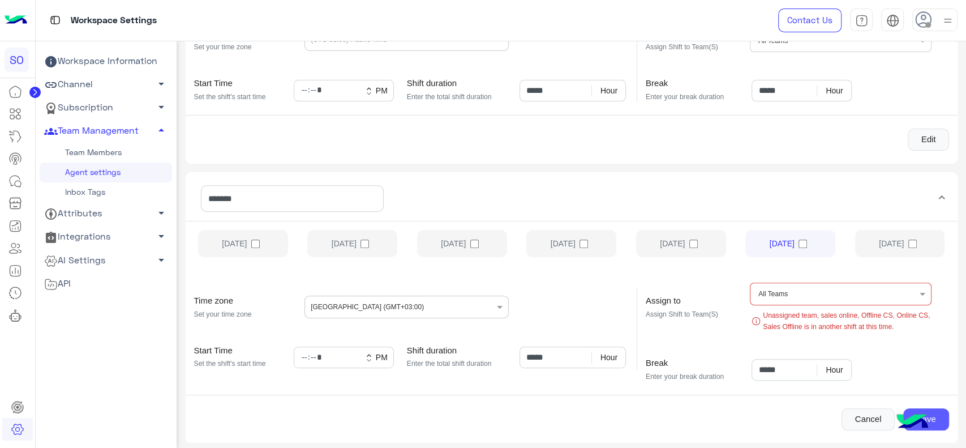
scroll to position [224, 0]
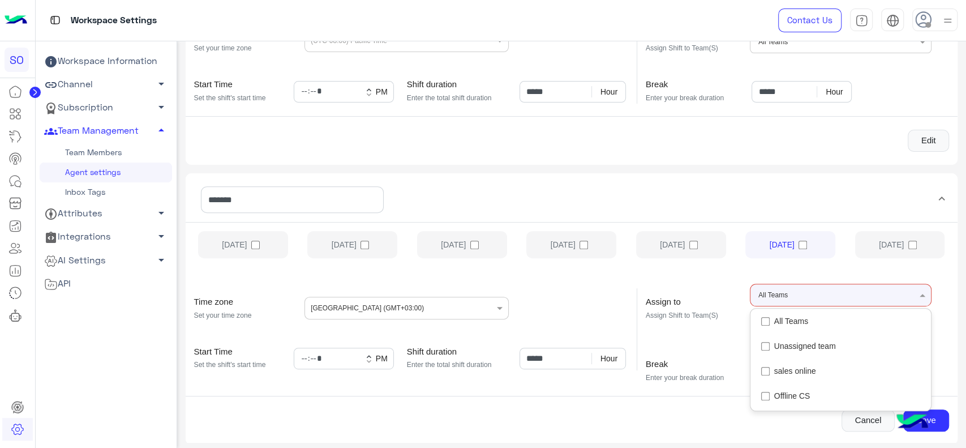
click at [797, 294] on input "text" at bounding box center [810, 294] width 33 height 20
click at [789, 173] on mat-expansion-panel "******* [DATE] [DATE] [DATE] [DATE] [DATE] [DATE] [DATE] Time zone Set your tim…" at bounding box center [572, 308] width 773 height 271
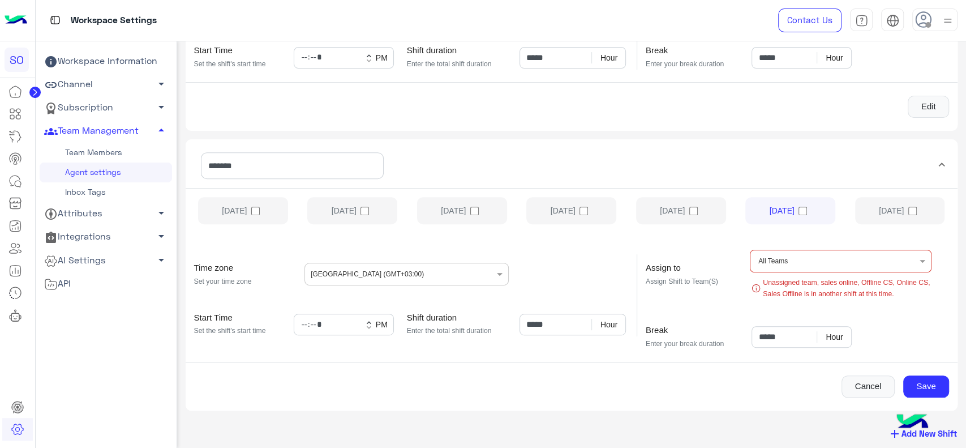
scroll to position [255, 0]
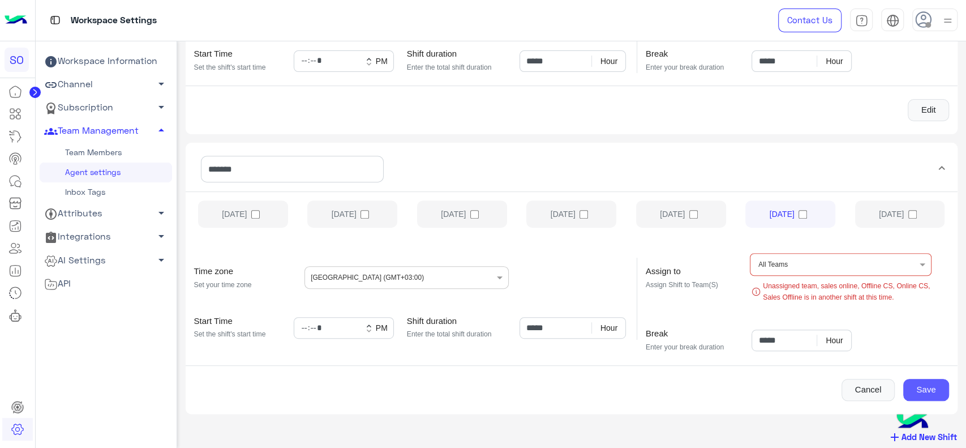
click at [928, 397] on button "Save" at bounding box center [927, 390] width 46 height 23
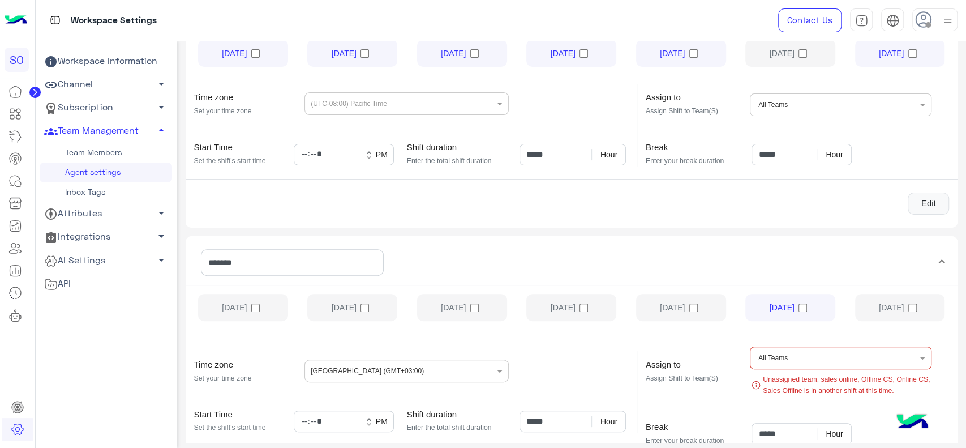
scroll to position [160, 0]
click at [920, 205] on button "Edit" at bounding box center [928, 205] width 41 height 23
click at [306, 154] on input "*****" at bounding box center [344, 156] width 100 height 22
click at [367, 154] on span "keyboard_arrow_down" at bounding box center [369, 156] width 9 height 5
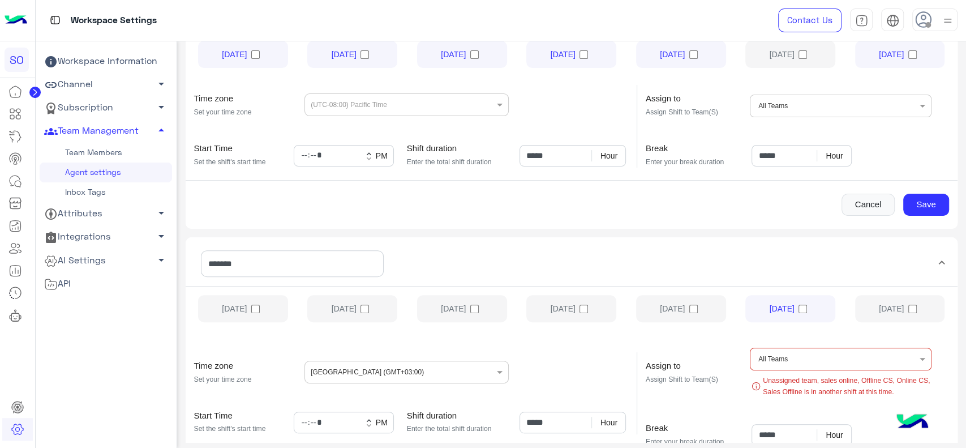
type input "*****"
click at [388, 224] on mat-expansion-panel "**********" at bounding box center [572, 106] width 773 height 246
click at [930, 206] on button "Save" at bounding box center [927, 205] width 46 height 23
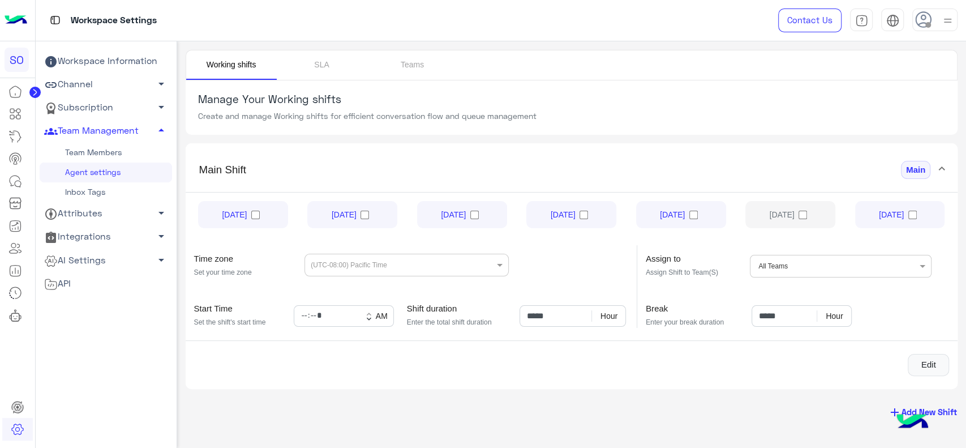
scroll to position [0, 0]
click at [924, 365] on button "Edit" at bounding box center [928, 365] width 41 height 23
click at [924, 365] on button "Save" at bounding box center [927, 365] width 46 height 23
click at [947, 409] on button "add Add New Shift" at bounding box center [922, 411] width 87 height 21
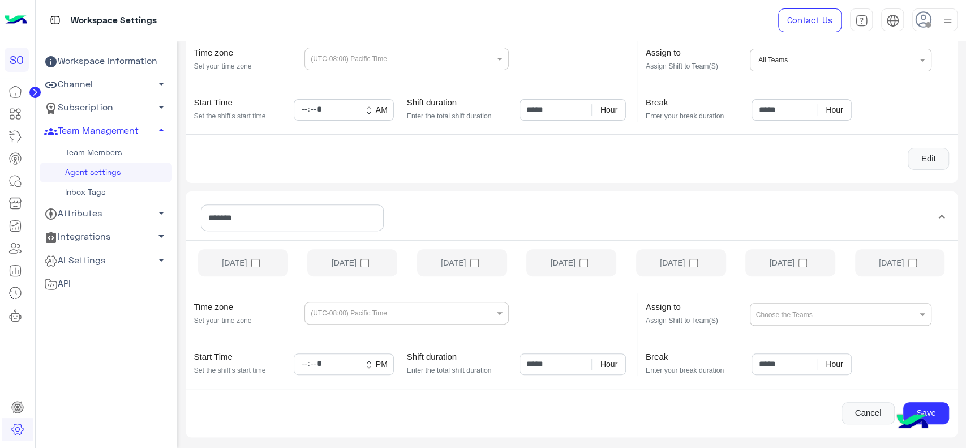
scroll to position [207, 0]
click at [773, 269] on label "[DATE]" at bounding box center [791, 262] width 90 height 27
click at [304, 360] on input "*****" at bounding box center [344, 364] width 100 height 22
type input "*****"
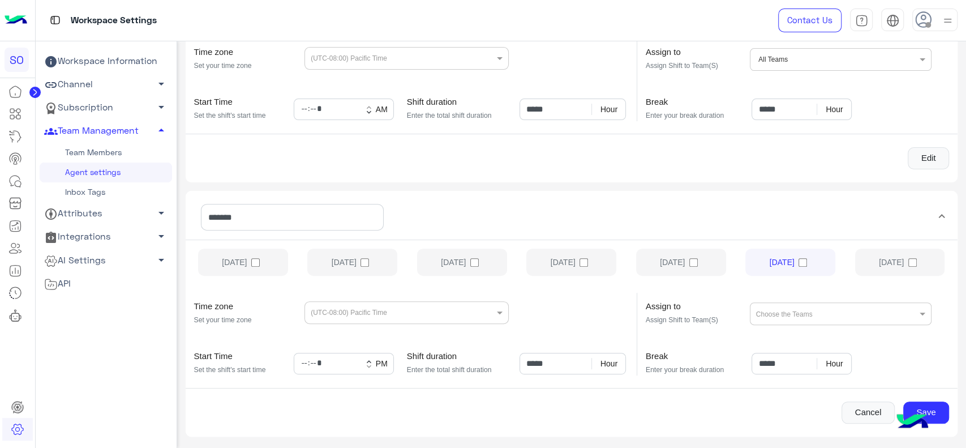
click at [346, 405] on div "Cancel Save" at bounding box center [572, 412] width 773 height 23
click at [531, 365] on input "*****" at bounding box center [573, 364] width 106 height 22
type input "*****"
click at [521, 406] on div "Cancel Save" at bounding box center [572, 412] width 773 height 23
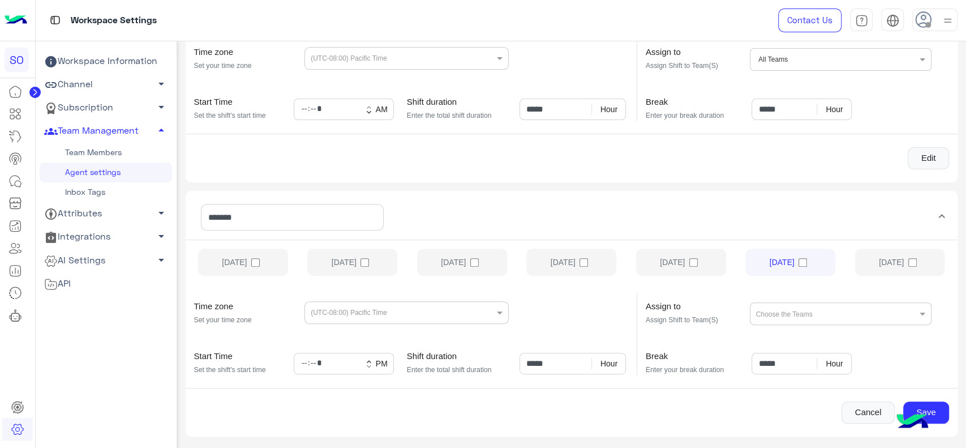
scroll to position [238, 0]
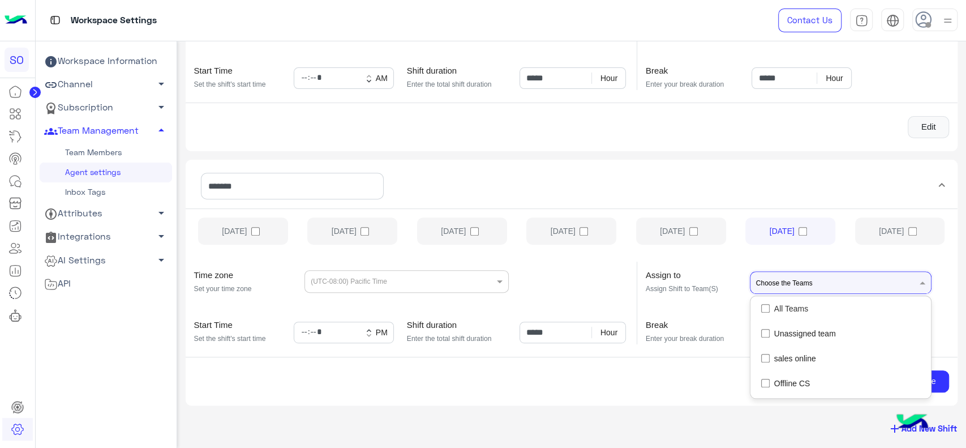
click at [836, 281] on div at bounding box center [836, 282] width 162 height 22
click at [808, 305] on div "All Teams" at bounding box center [841, 308] width 181 height 25
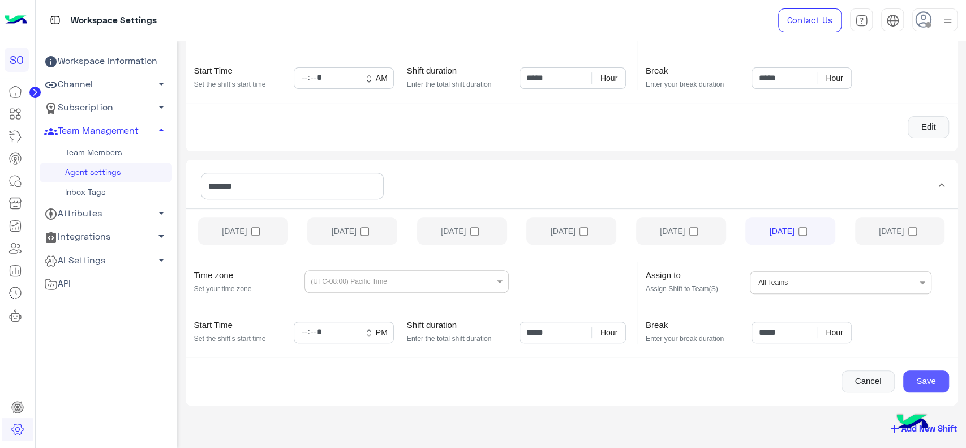
click at [940, 376] on button "Save" at bounding box center [927, 381] width 46 height 23
click at [925, 376] on button "Save" at bounding box center [927, 381] width 46 height 23
click at [16, 114] on icon at bounding box center [15, 114] width 14 height 14
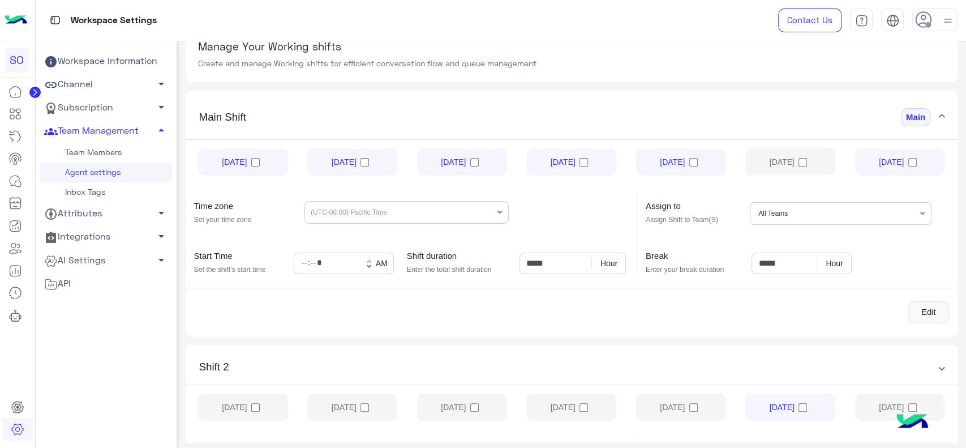
scroll to position [36, 0]
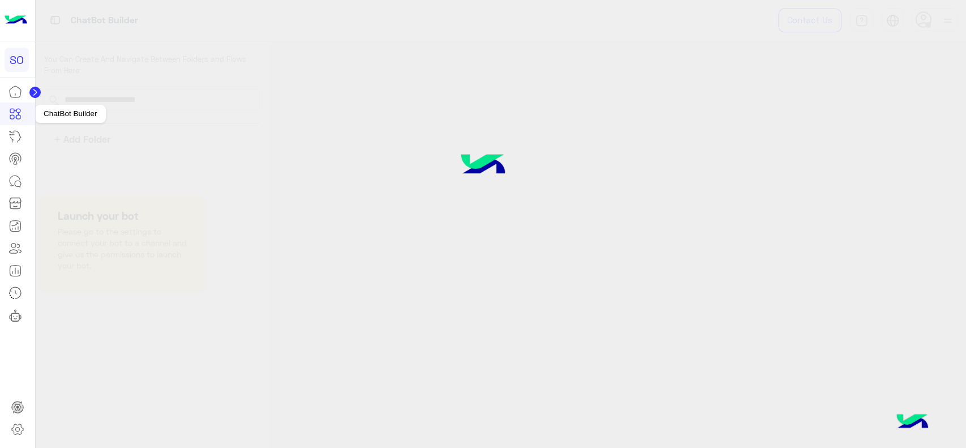
click at [20, 117] on icon at bounding box center [18, 117] width 4 height 4
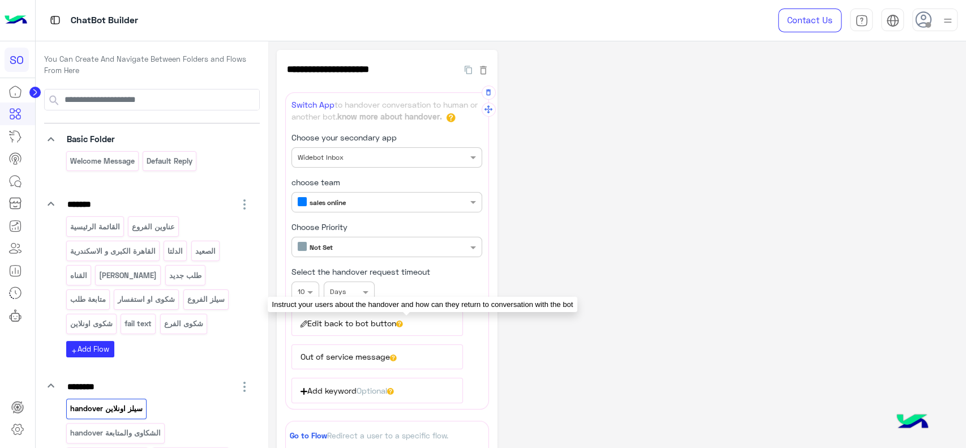
click at [403, 320] on icon at bounding box center [399, 323] width 7 height 7
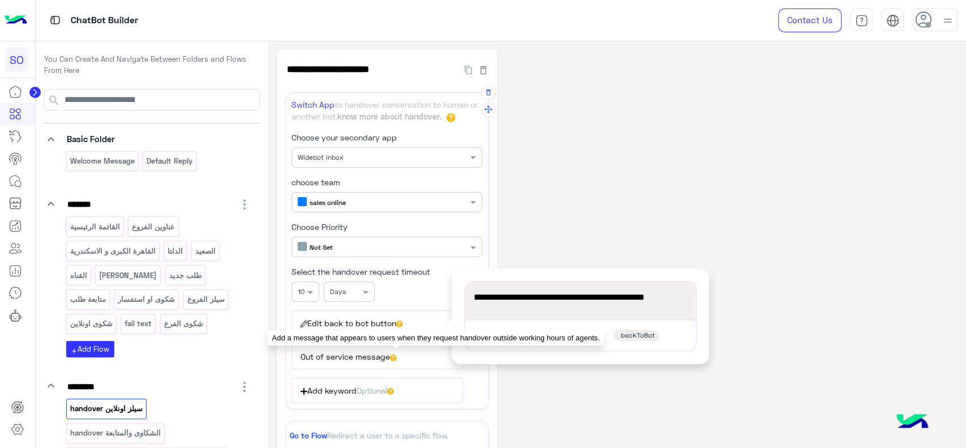
click at [396, 354] on icon at bounding box center [393, 357] width 7 height 7
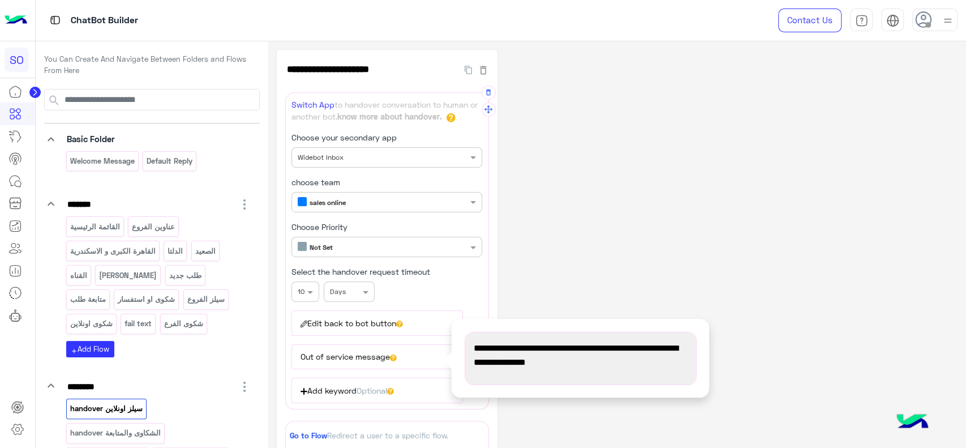
click at [486, 355] on span "We’re currently out of working hours, we will get back the next working day" at bounding box center [581, 355] width 214 height 29
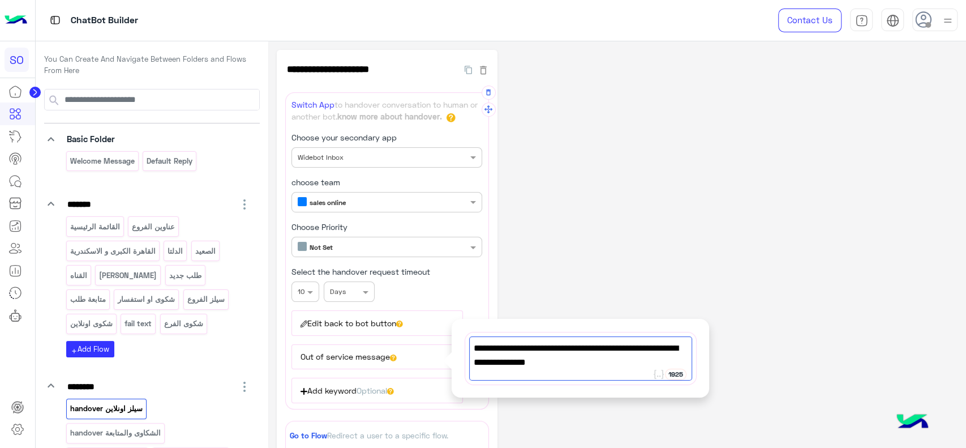
paste textarea "**********"
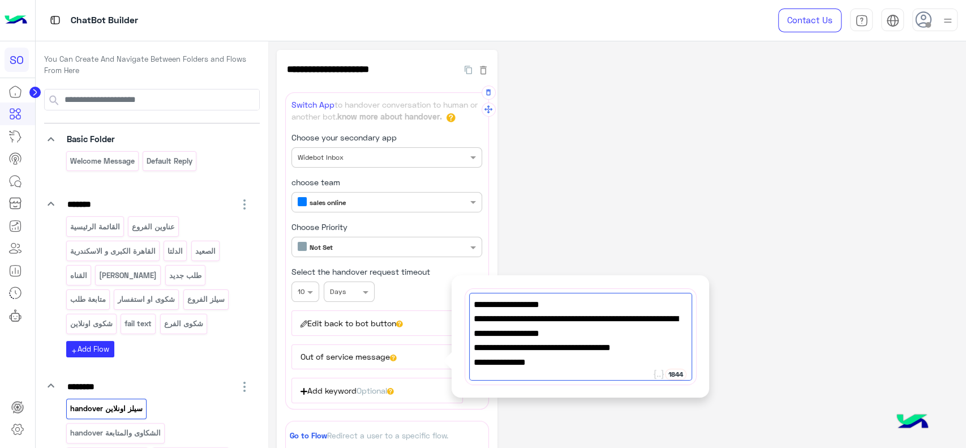
type textarea "**********"
click at [607, 213] on div "**********" at bounding box center [617, 359] width 681 height 619
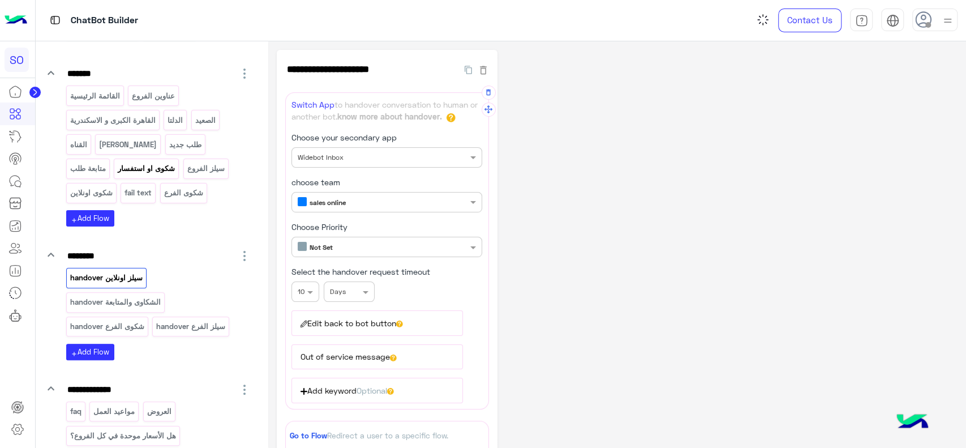
scroll to position [134, 0]
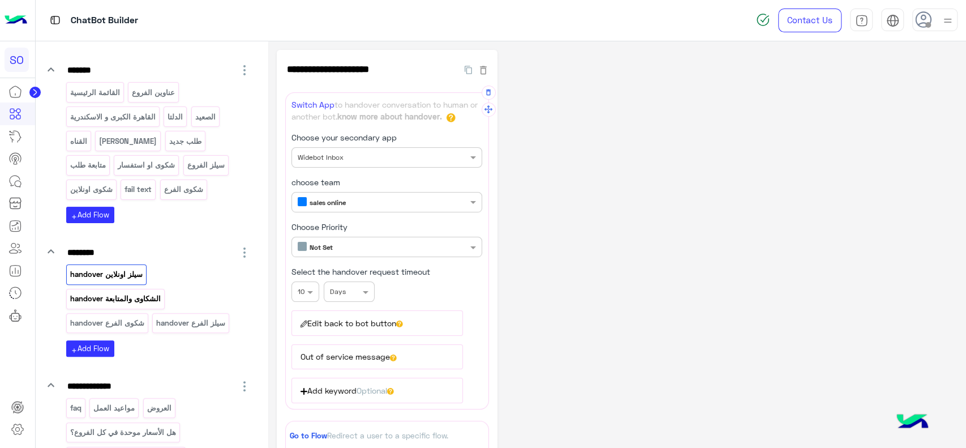
click at [100, 297] on p "الشكاوى والمتابعة handover" at bounding box center [115, 298] width 92 height 13
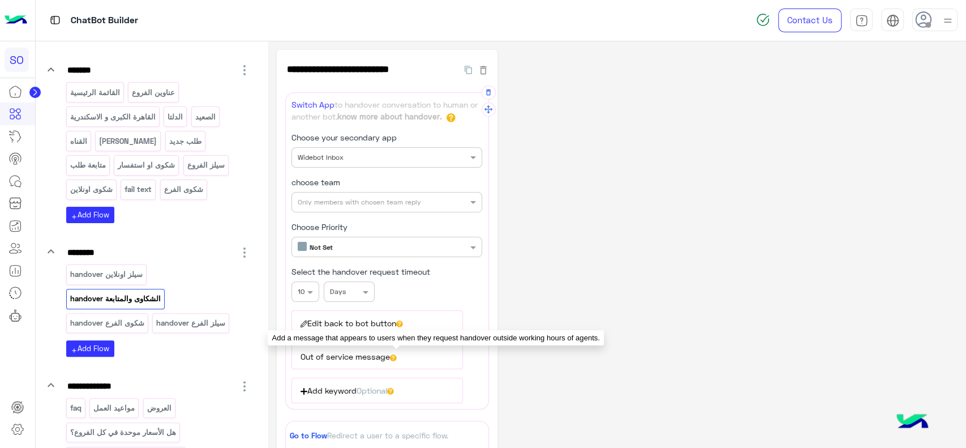
click at [397, 356] on icon at bounding box center [393, 357] width 7 height 7
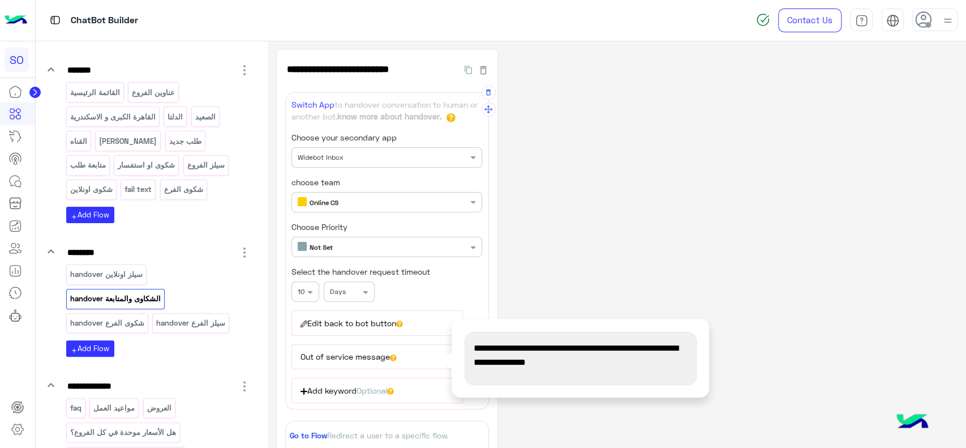
click at [547, 354] on span "We’re currently out of working hours, we will get back the next working day" at bounding box center [581, 355] width 214 height 29
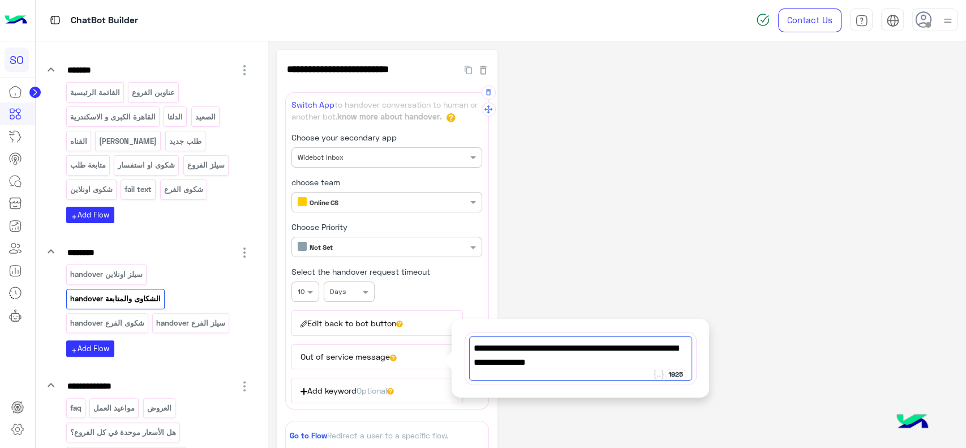
paste textarea "**********"
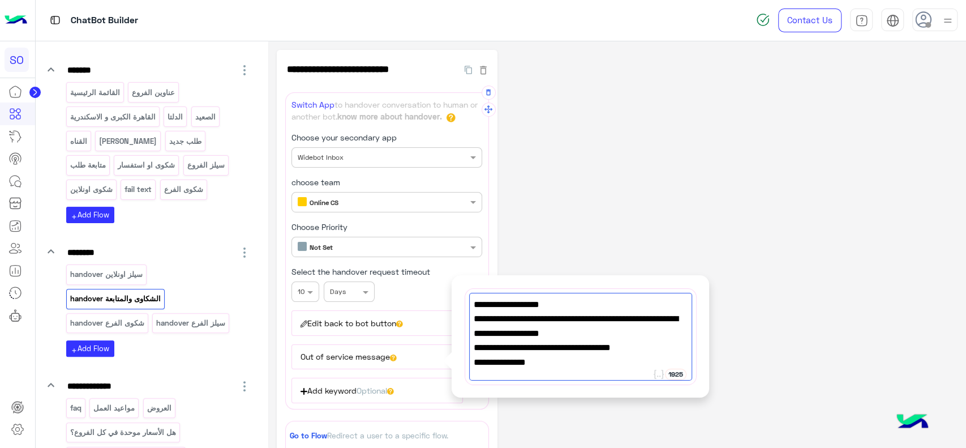
scroll to position [0, 0]
type textarea "**********"
click at [601, 165] on div "**********" at bounding box center [617, 359] width 681 height 619
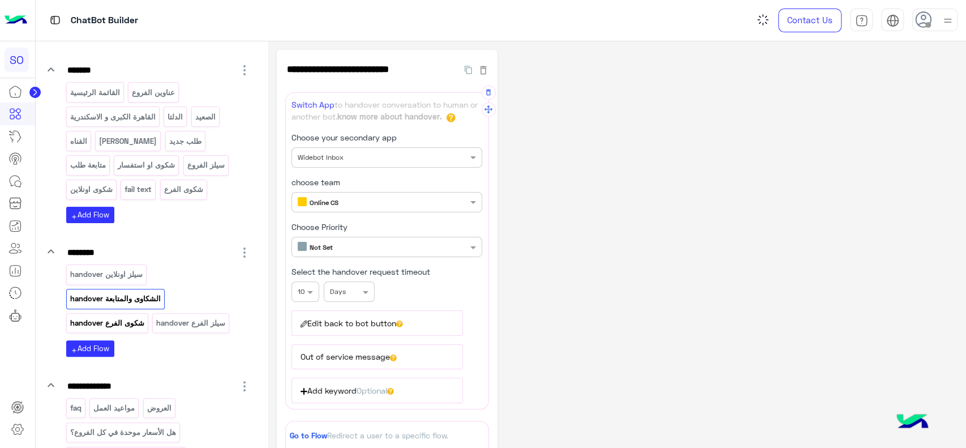
click at [117, 319] on p "شكوى الفرع handover" at bounding box center [107, 322] width 76 height 13
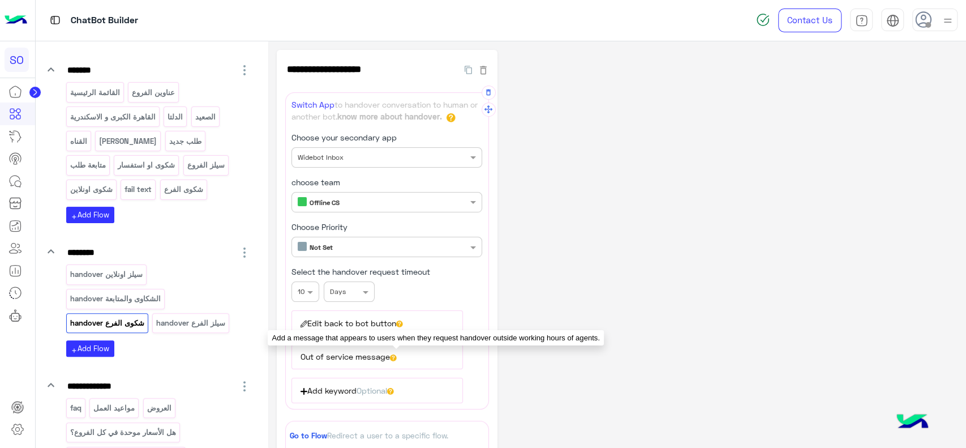
click at [395, 356] on icon at bounding box center [393, 358] width 3 height 5
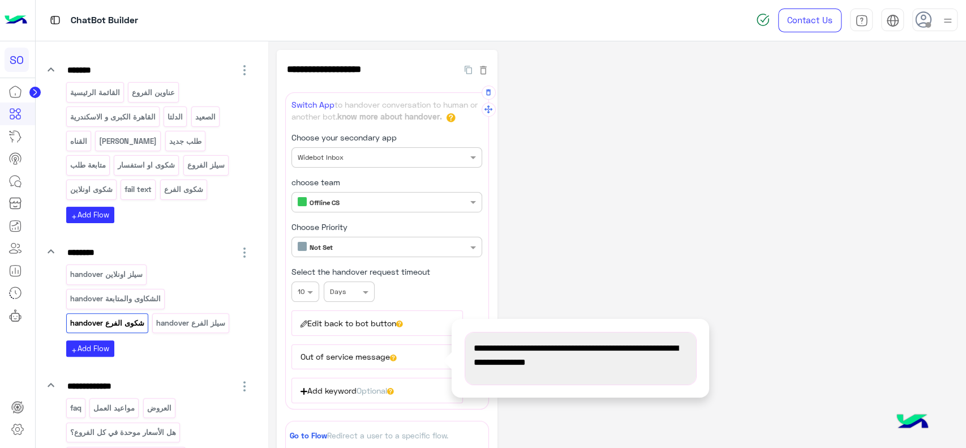
click at [526, 360] on span "We’re currently out of working hours, we will get back the next working day" at bounding box center [581, 355] width 214 height 29
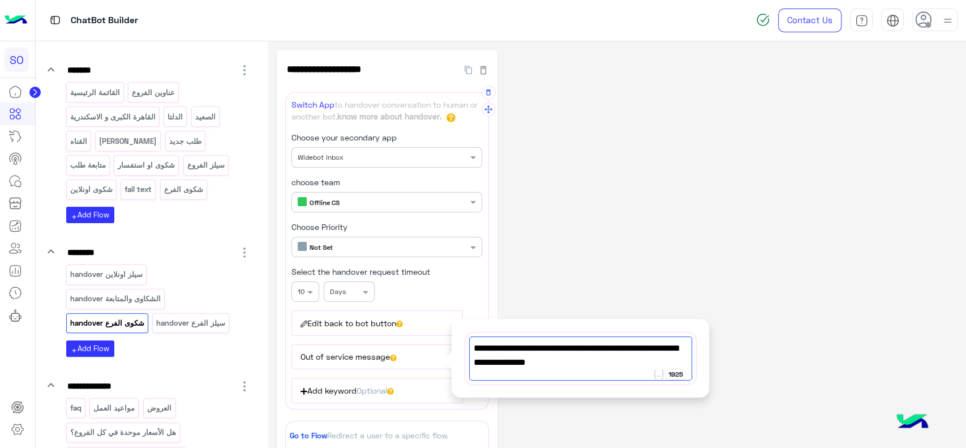
paste textarea "**********"
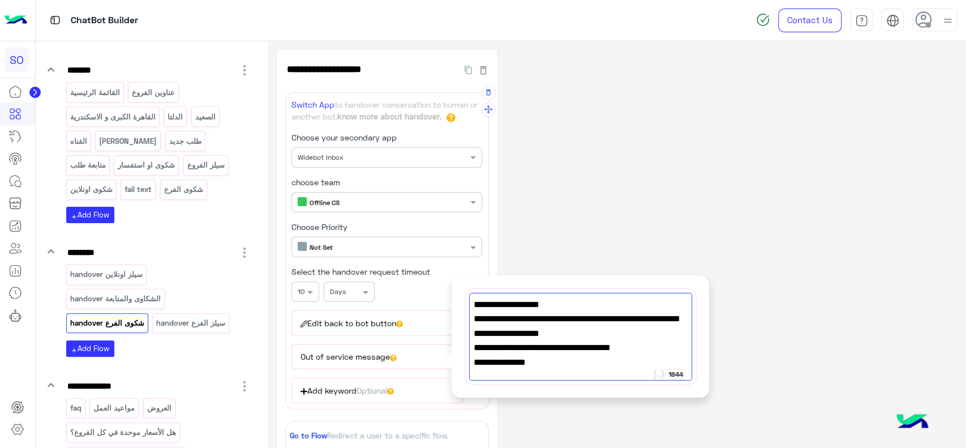
type textarea "**********"
click at [610, 186] on div "**********" at bounding box center [617, 359] width 681 height 619
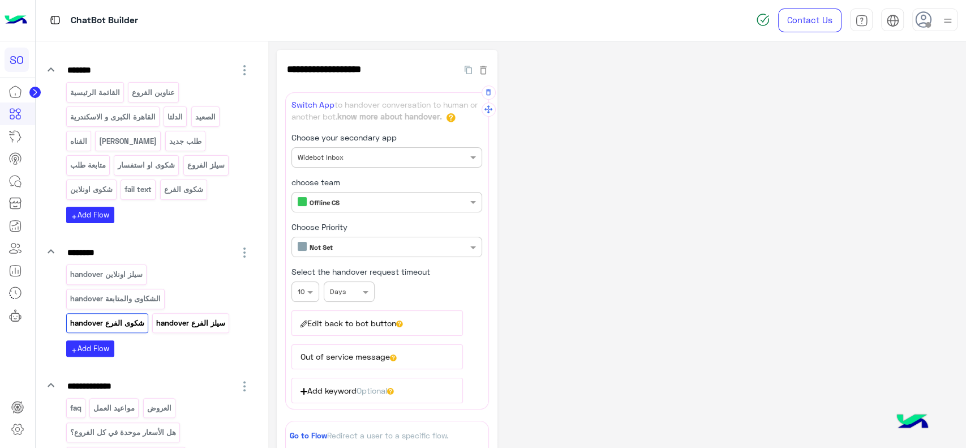
click at [189, 324] on p "سيلز الفرع handover" at bounding box center [191, 322] width 71 height 13
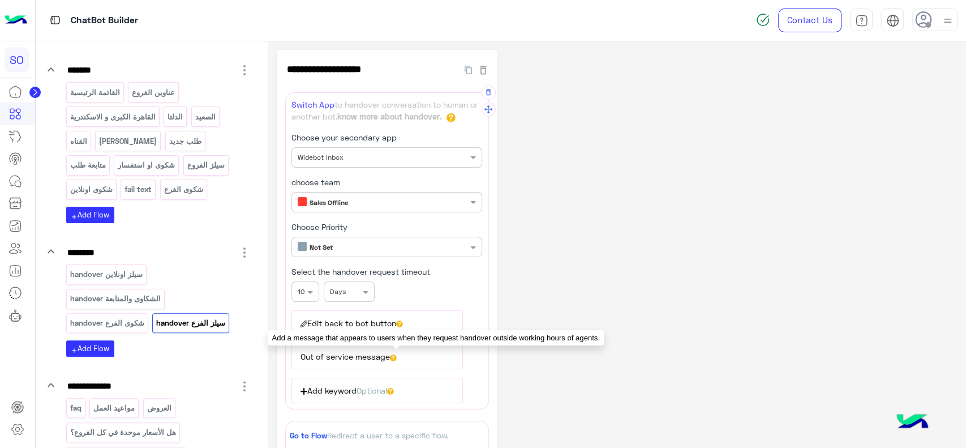
click at [393, 355] on icon at bounding box center [393, 357] width 7 height 7
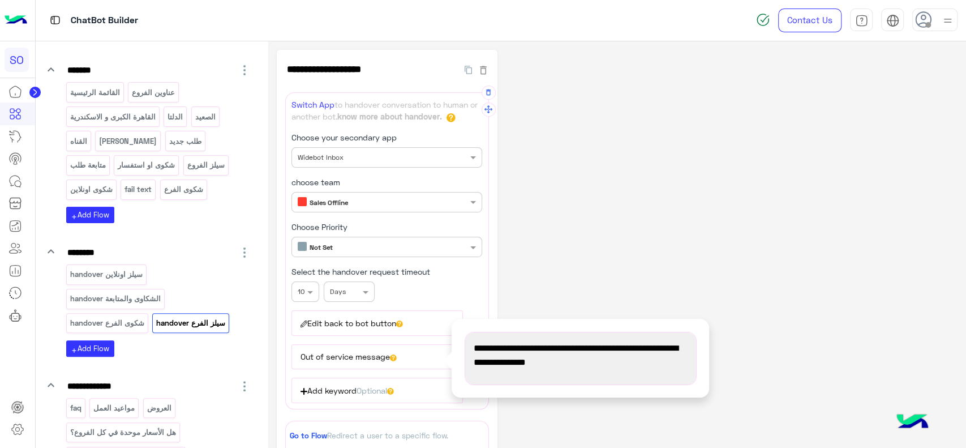
click at [496, 353] on span "We’re currently out of working hours, we will get back the next working day" at bounding box center [581, 355] width 214 height 29
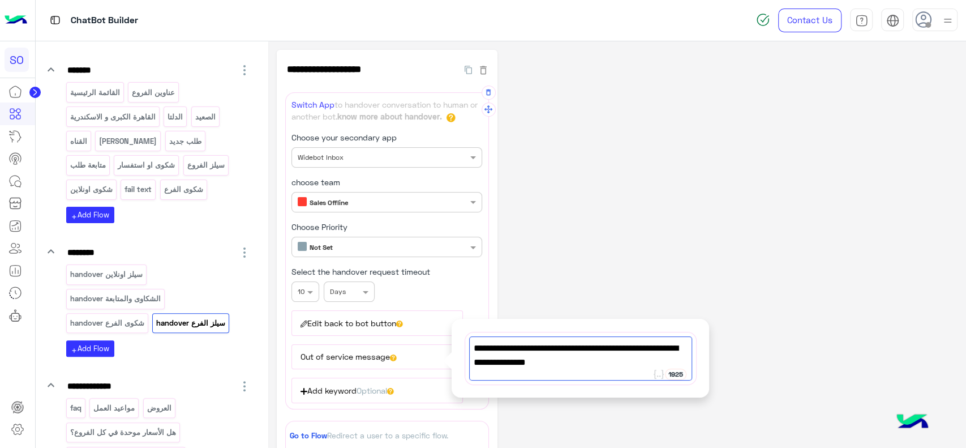
paste textarea "**********"
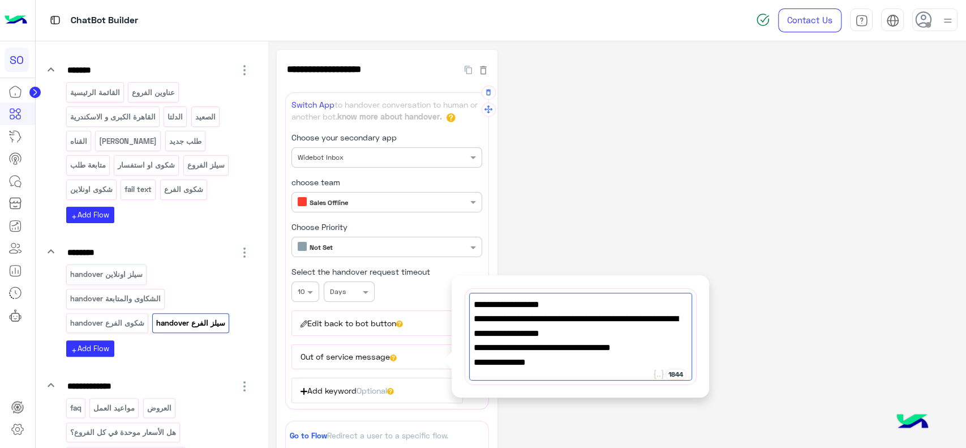
type textarea "**********"
click at [616, 228] on div "**********" at bounding box center [617, 359] width 681 height 619
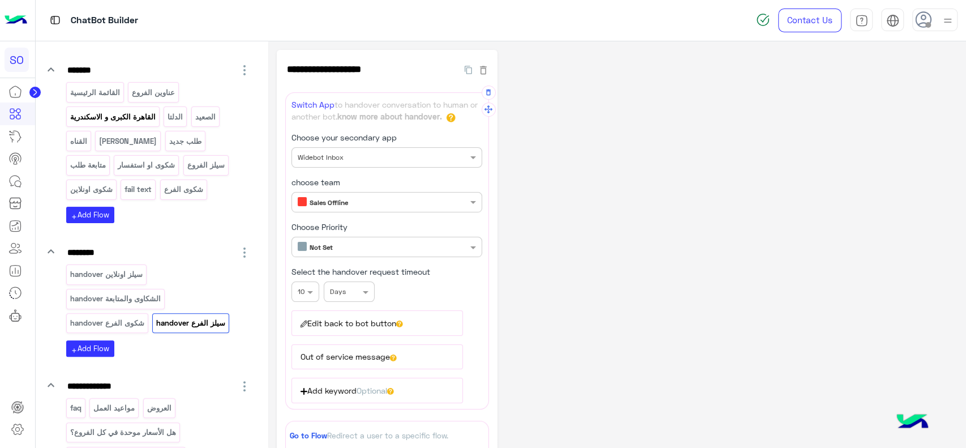
click at [132, 120] on p "القاهرة الكبرى و الاسكندرية" at bounding box center [112, 116] width 87 height 13
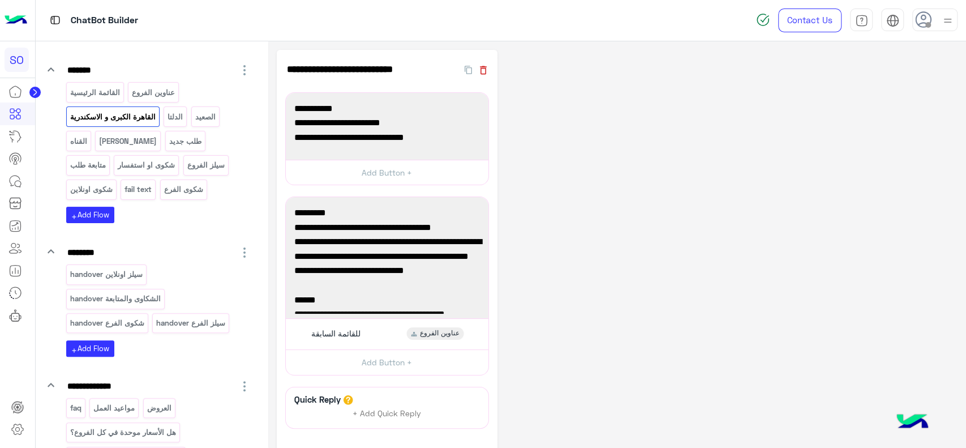
click at [485, 70] on icon "button" at bounding box center [483, 70] width 7 height 8
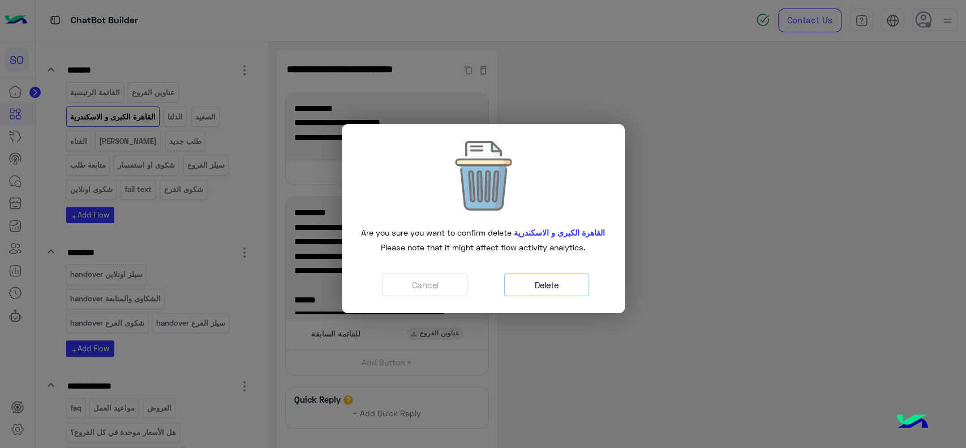
click at [561, 292] on button "Delete" at bounding box center [546, 284] width 85 height 23
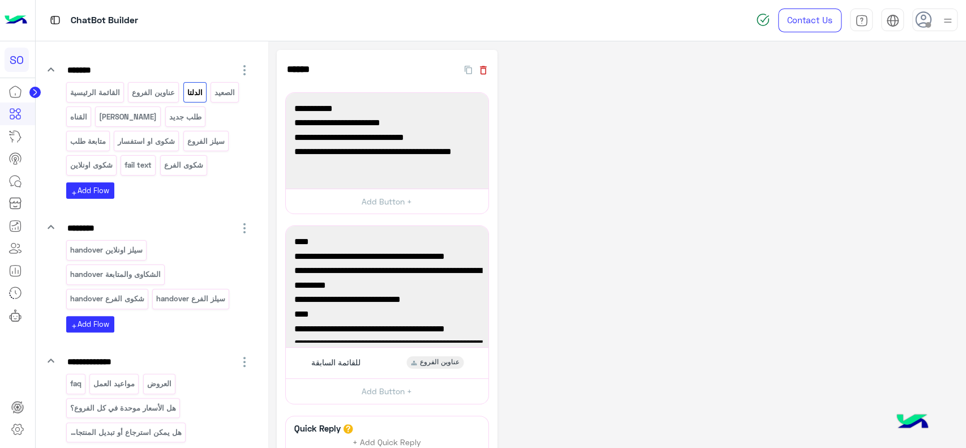
click at [487, 70] on icon "button" at bounding box center [483, 70] width 11 height 11
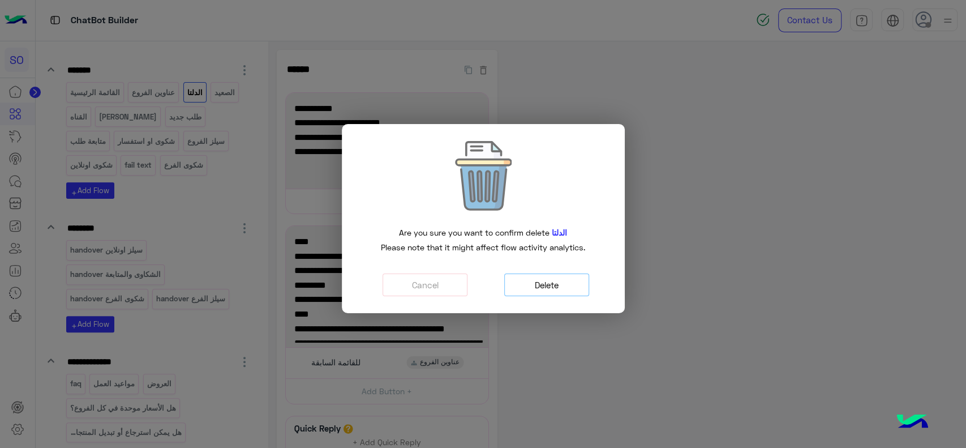
click at [543, 284] on button "Delete" at bounding box center [546, 284] width 85 height 23
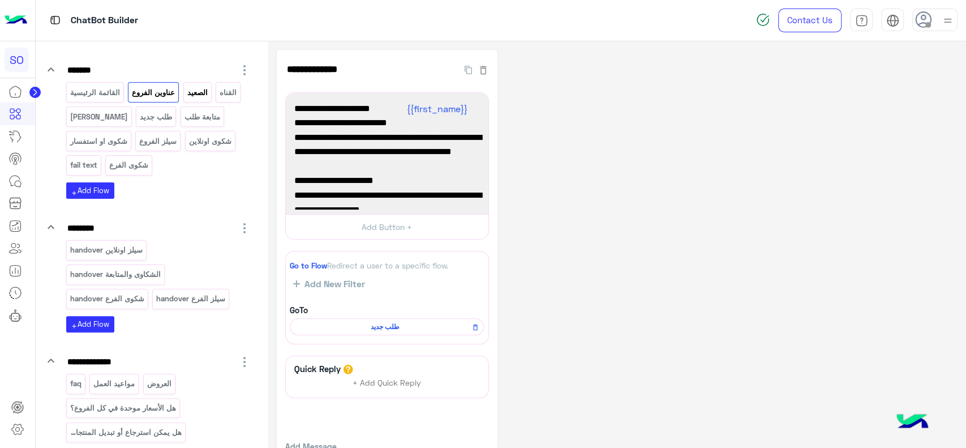
click at [203, 99] on div "الصعيد" at bounding box center [197, 92] width 28 height 20
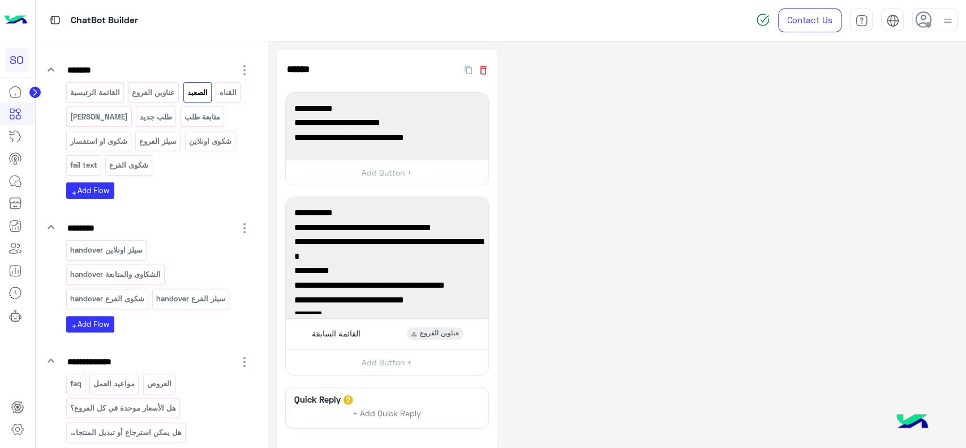
click at [483, 71] on icon "button" at bounding box center [483, 70] width 11 height 11
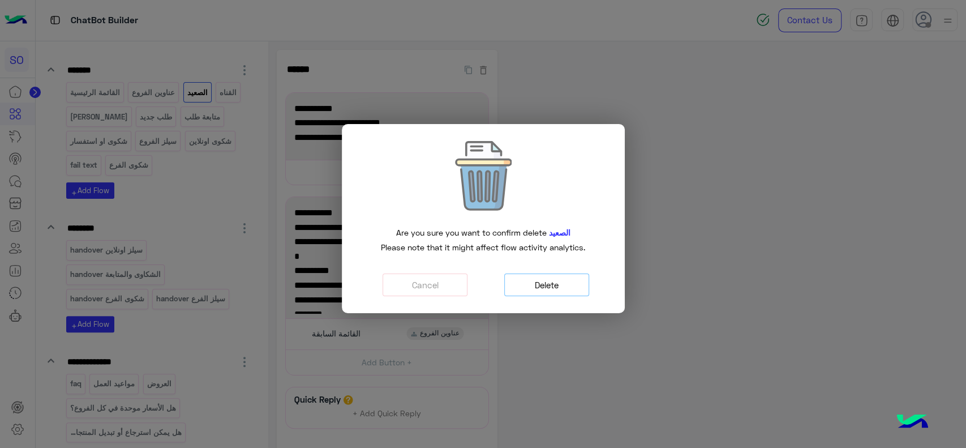
click at [545, 281] on button "Delete" at bounding box center [546, 284] width 85 height 23
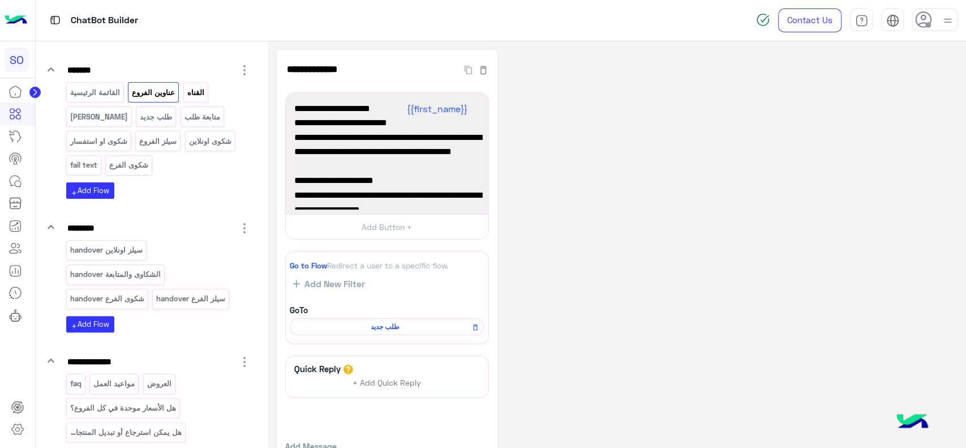
click at [195, 94] on p "القناه" at bounding box center [195, 92] width 19 height 13
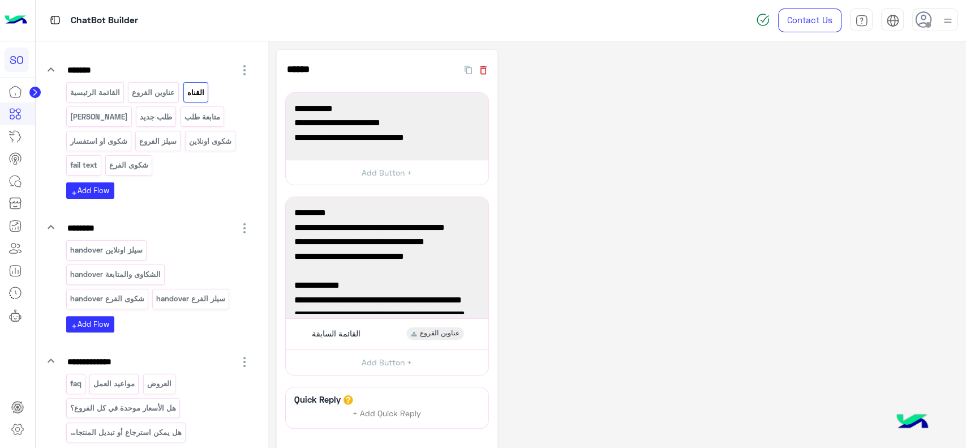
click at [485, 74] on icon "button" at bounding box center [483, 70] width 7 height 8
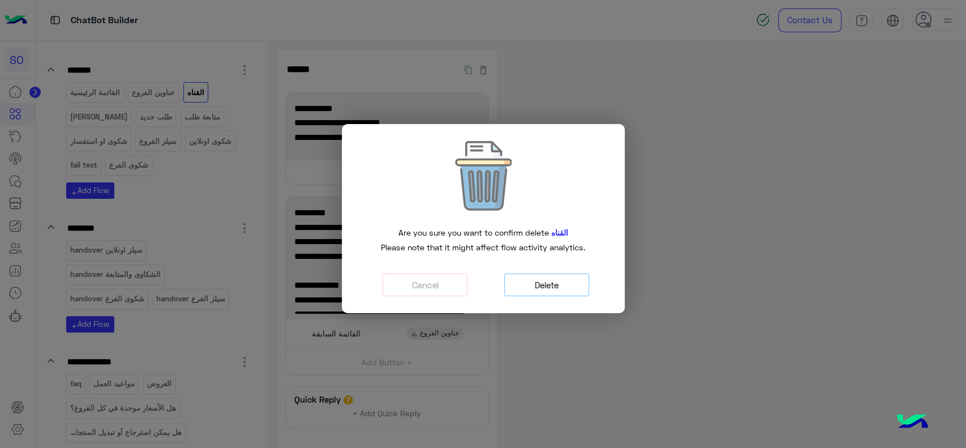
click at [534, 287] on button "Delete" at bounding box center [546, 284] width 85 height 23
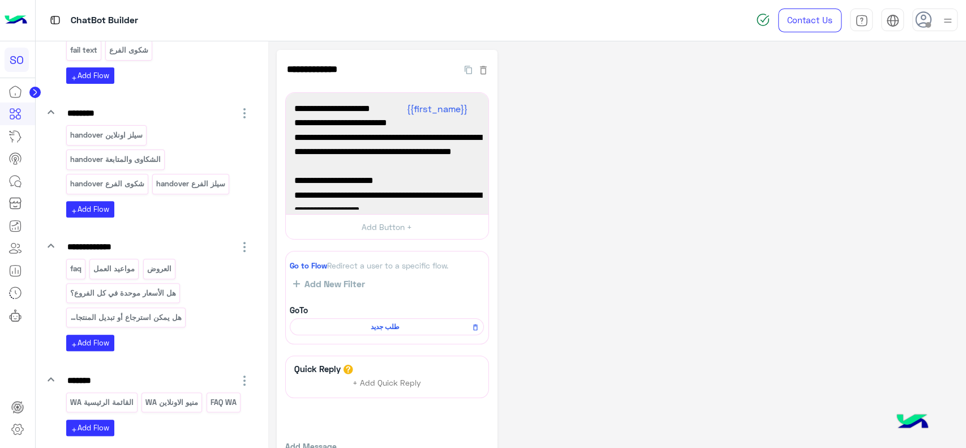
scroll to position [322, 0]
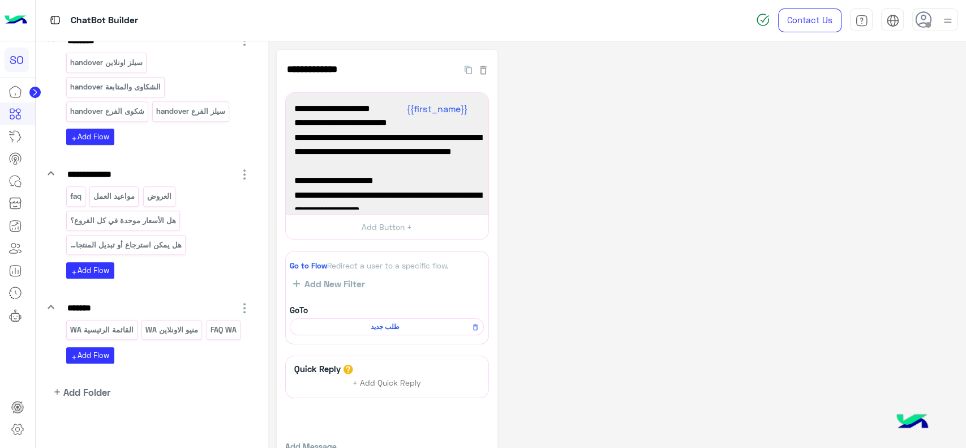
click at [605, 232] on div "**********" at bounding box center [617, 274] width 681 height 449
